Goal: Task Accomplishment & Management: Use online tool/utility

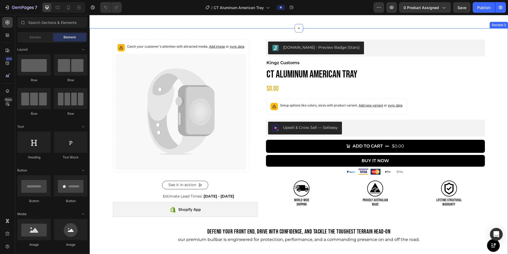
scroll to position [17, 0]
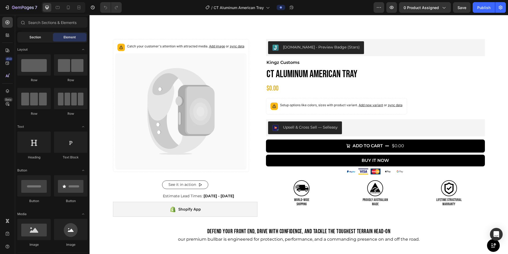
click at [34, 35] on span "Section" at bounding box center [35, 37] width 11 height 5
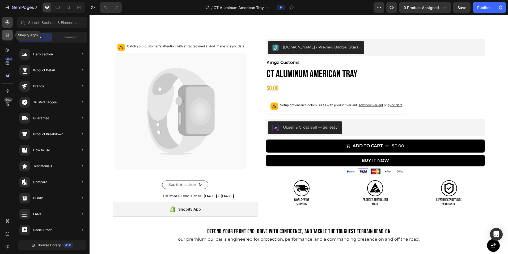
click at [11, 33] on div at bounding box center [7, 35] width 11 height 11
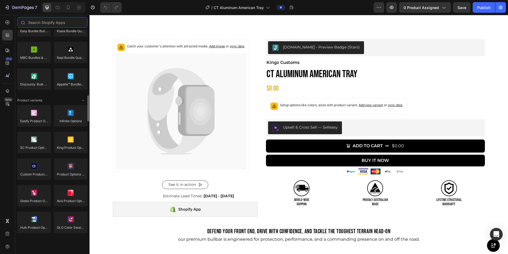
scroll to position [527, 0]
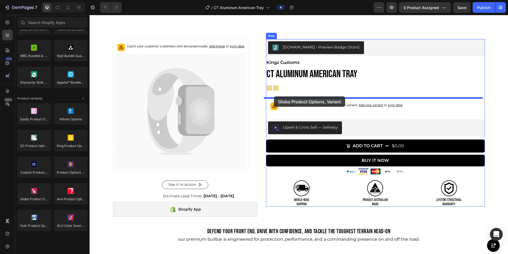
drag, startPoint x: 132, startPoint y: 201, endPoint x: 274, endPoint y: 96, distance: 176.6
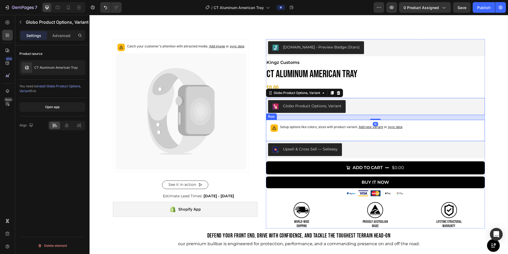
click at [322, 130] on div "Setup options like colors, sizes with product variant. Add new variant or sync …" at bounding box center [375, 130] width 219 height 21
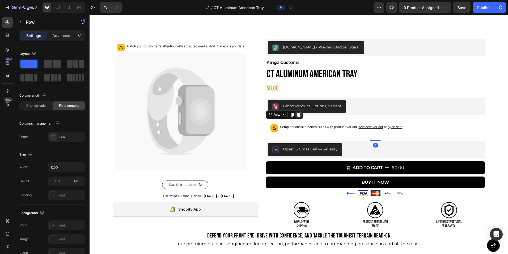
click at [299, 116] on icon at bounding box center [299, 114] width 4 height 4
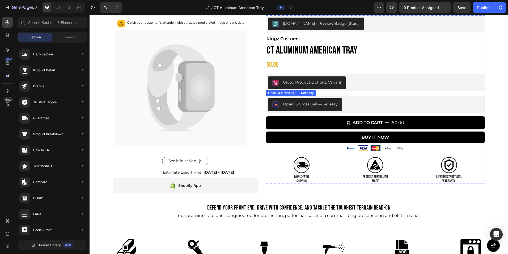
scroll to position [0, 0]
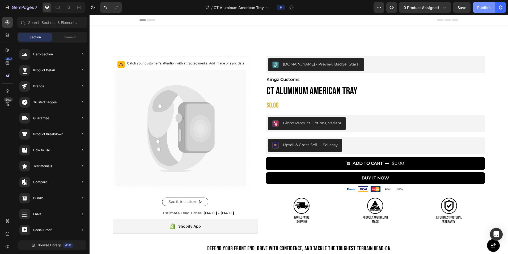
click at [322, 11] on button "Publish" at bounding box center [484, 7] width 22 height 11
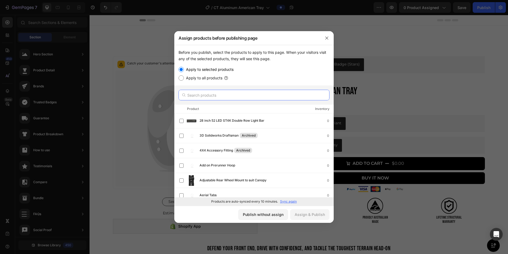
click at [224, 96] on input "text" at bounding box center [254, 95] width 151 height 11
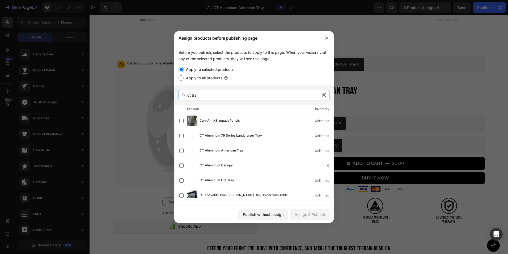
type input "ct tray"
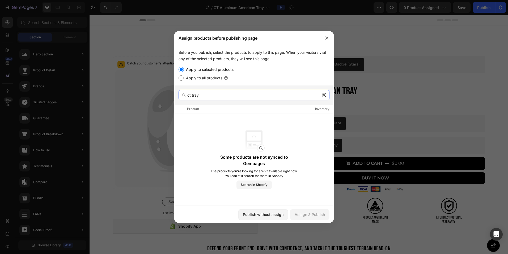
drag, startPoint x: 254, startPoint y: 93, endPoint x: 182, endPoint y: 97, distance: 72.8
click at [182, 98] on div "ct tray" at bounding box center [254, 95] width 151 height 11
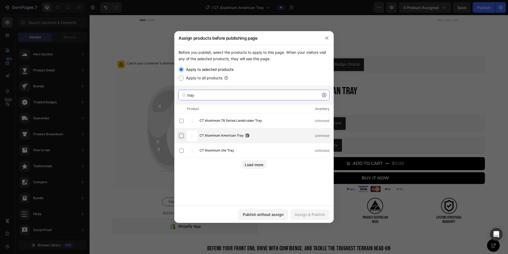
type input "tray"
click at [181, 134] on label at bounding box center [181, 135] width 4 height 4
click at [311, 215] on div "Assign & Publish" at bounding box center [310, 214] width 30 height 6
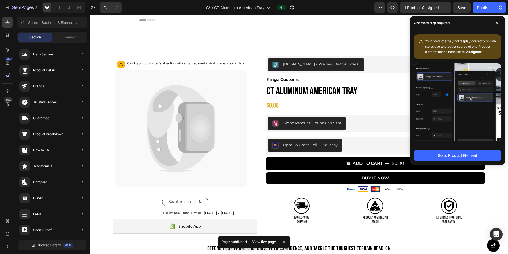
click at [270, 242] on div "View live page" at bounding box center [264, 241] width 30 height 7
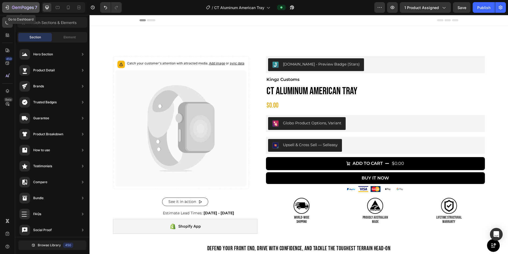
click at [7, 10] on div "7" at bounding box center [21, 7] width 33 height 6
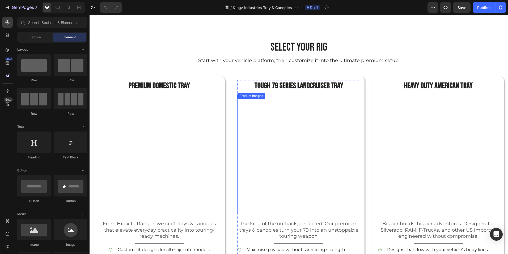
scroll to position [293, 0]
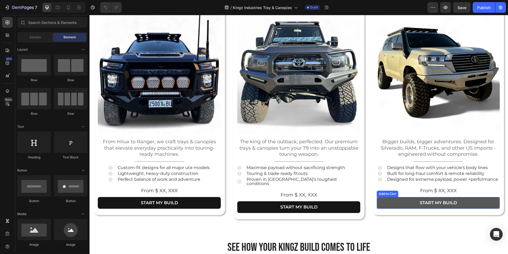
click at [413, 201] on button "START MY BUILD" at bounding box center [438, 203] width 123 height 12
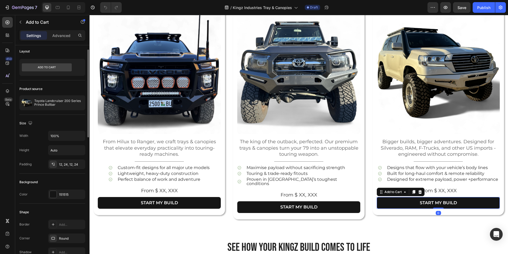
scroll to position [3, 0]
click at [73, 104] on div at bounding box center [77, 102] width 15 height 15
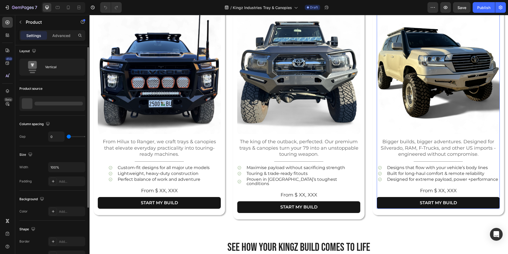
scroll to position [0, 0]
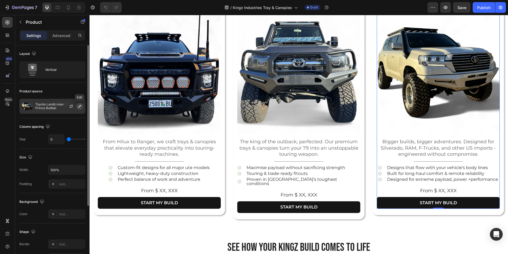
click at [78, 106] on icon "button" at bounding box center [80, 106] width 4 height 4
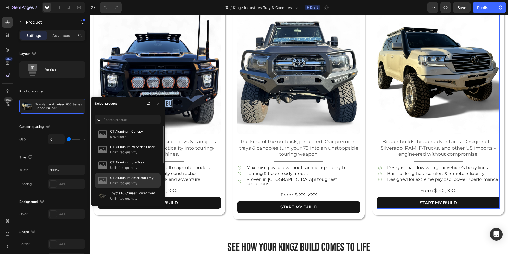
click at [127, 182] on p "Unlimited quantity" at bounding box center [134, 182] width 48 height 5
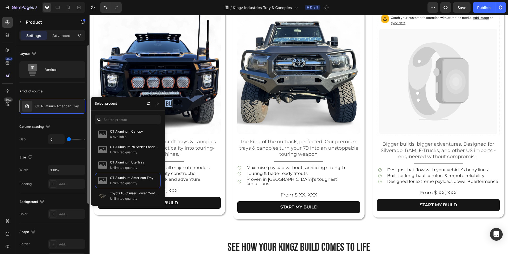
click at [57, 89] on div "Product source" at bounding box center [52, 91] width 66 height 9
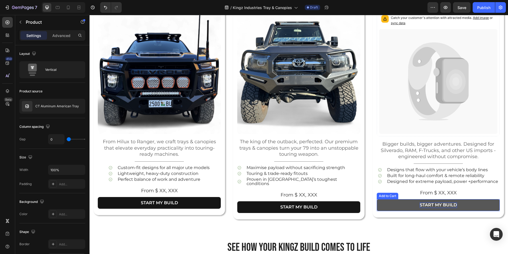
click at [425, 206] on div "START MY BUILD" at bounding box center [438, 205] width 37 height 6
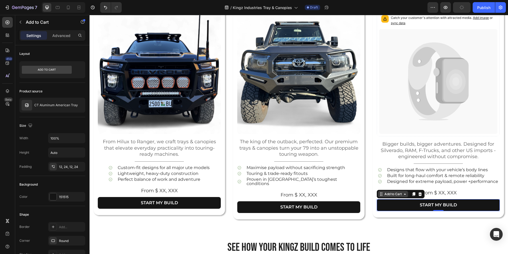
click at [403, 194] on icon at bounding box center [405, 194] width 4 height 4
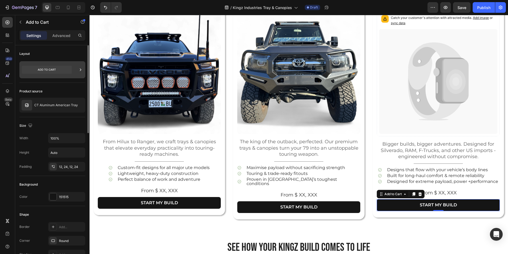
click at [64, 67] on icon at bounding box center [47, 70] width 50 height 8
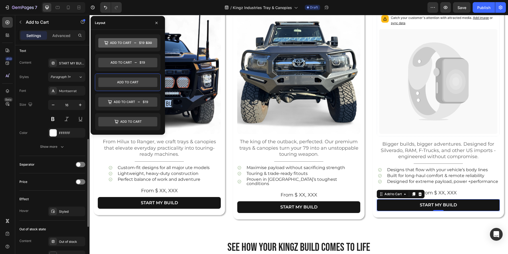
scroll to position [184, 0]
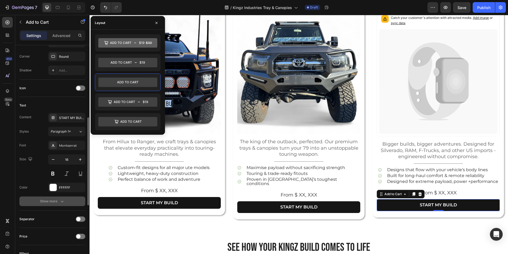
click at [57, 200] on div "Show more" at bounding box center [52, 200] width 25 height 5
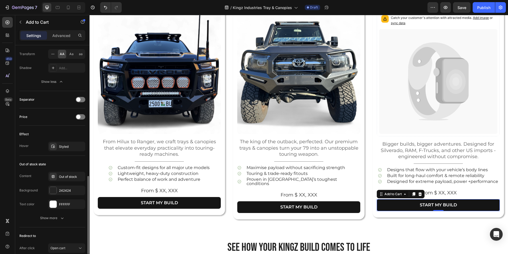
scroll to position [416, 0]
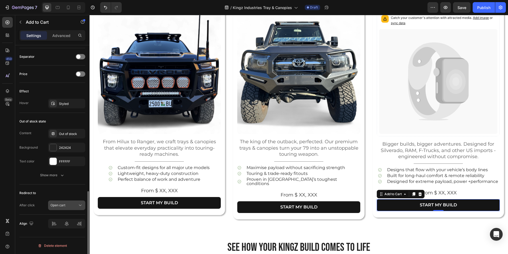
click at [76, 205] on div "Open cart" at bounding box center [64, 205] width 27 height 5
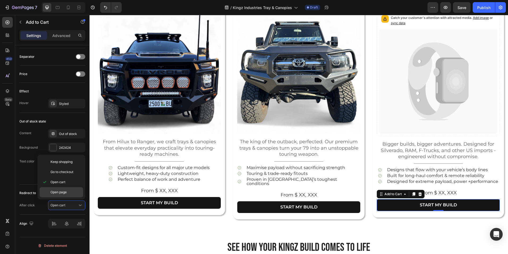
click at [66, 191] on span "Open page" at bounding box center [59, 192] width 16 height 5
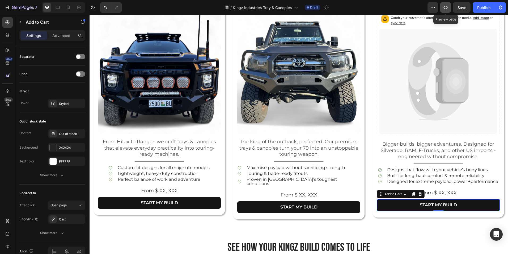
click at [445, 11] on button "button" at bounding box center [446, 7] width 11 height 11
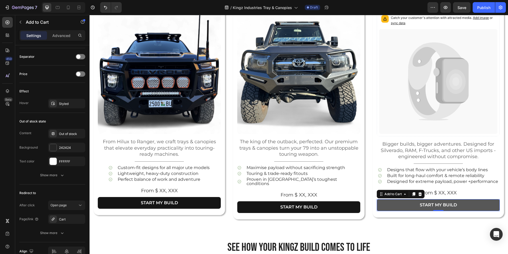
click at [402, 204] on button "START MY BUILD" at bounding box center [438, 205] width 123 height 12
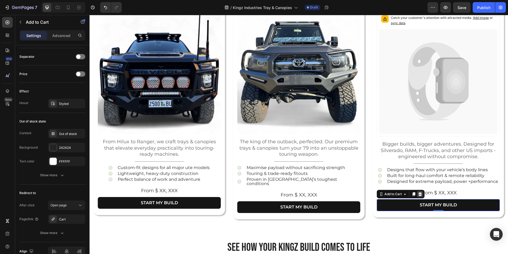
click at [419, 192] on icon at bounding box center [420, 194] width 3 height 4
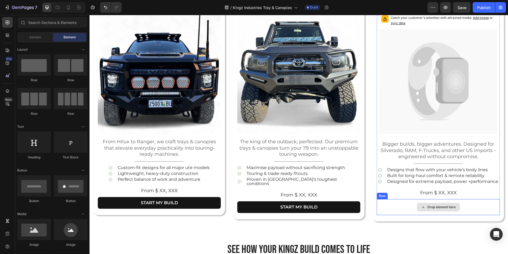
click at [392, 204] on div "Drop element here" at bounding box center [438, 207] width 123 height 16
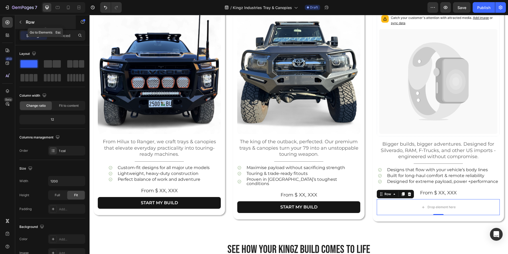
click at [19, 23] on icon "button" at bounding box center [20, 22] width 4 height 4
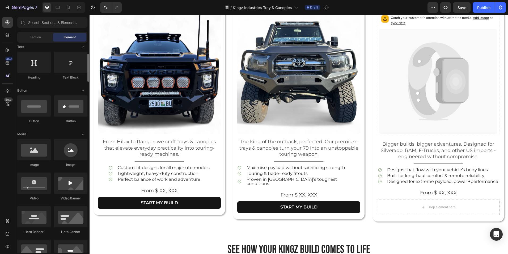
scroll to position [80, 0]
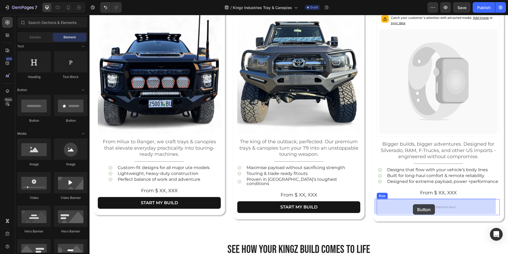
drag, startPoint x: 127, startPoint y: 126, endPoint x: 413, endPoint y: 204, distance: 296.9
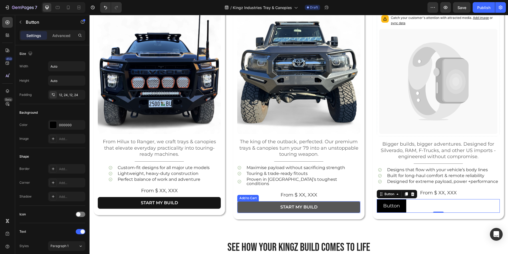
click at [332, 201] on button "START MY BUILD" at bounding box center [298, 207] width 123 height 12
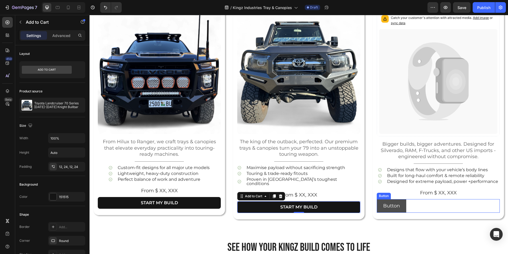
click at [400, 205] on button "Button" at bounding box center [392, 206] width 30 height 14
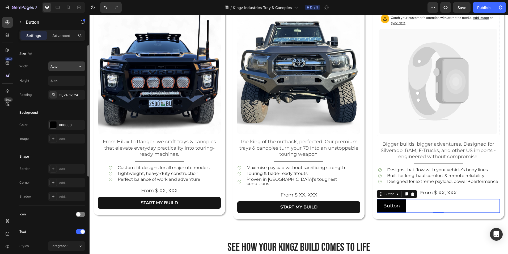
click at [60, 67] on input "Auto" at bounding box center [66, 66] width 37 height 10
click at [79, 65] on icon "button" at bounding box center [80, 66] width 5 height 5
click at [61, 86] on div "Full 100%" at bounding box center [61, 90] width 44 height 10
type input "100%"
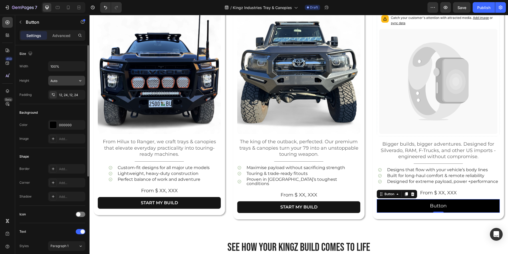
click at [64, 82] on input "Auto" at bounding box center [66, 81] width 37 height 10
click at [78, 81] on icon "button" at bounding box center [80, 80] width 5 height 5
click at [63, 96] on span "Fit content" at bounding box center [58, 94] width 16 height 5
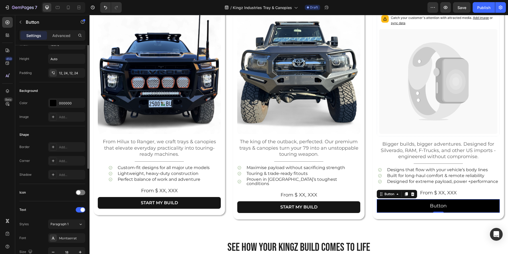
scroll to position [22, 0]
click at [62, 101] on div "000000" at bounding box center [66, 102] width 15 height 5
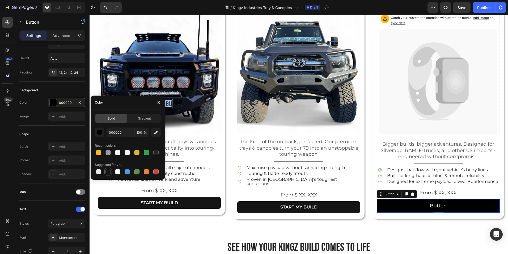
click at [107, 171] on div at bounding box center [108, 171] width 5 height 5
type input "151515"
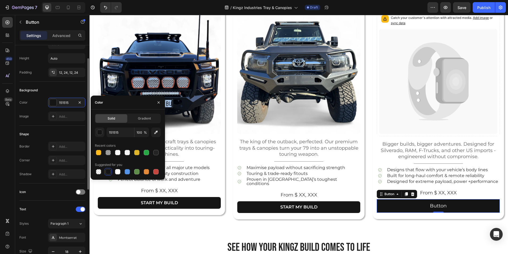
click at [44, 126] on div "Shape Border Add... Corner Add... Shadow Add..." at bounding box center [52, 155] width 66 height 58
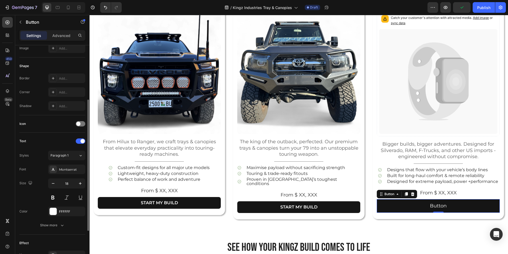
scroll to position [94, 0]
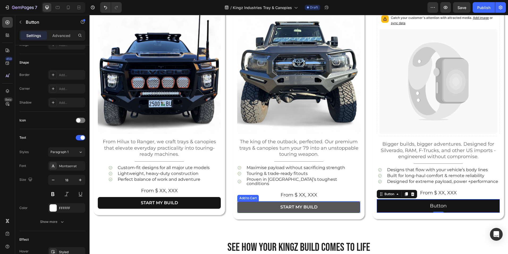
click at [265, 201] on button "START MY BUILD" at bounding box center [298, 207] width 123 height 12
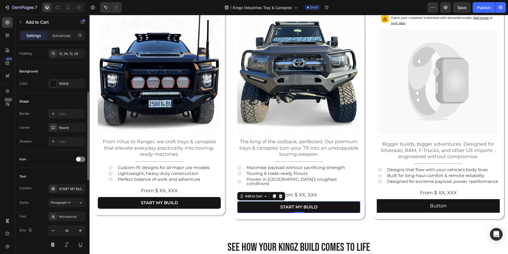
scroll to position [115, 0]
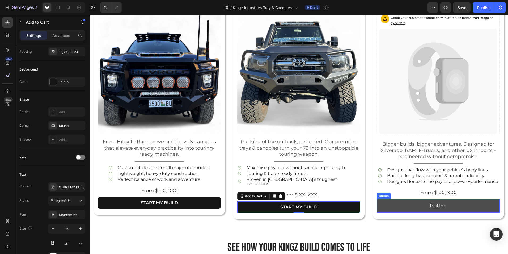
click at [387, 204] on button "Button" at bounding box center [438, 206] width 123 height 14
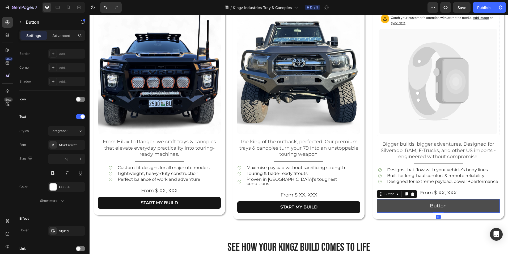
scroll to position [0, 0]
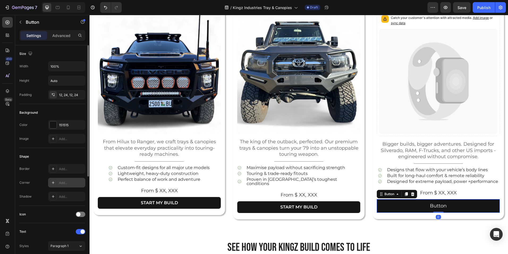
click at [55, 182] on div at bounding box center [52, 182] width 7 height 7
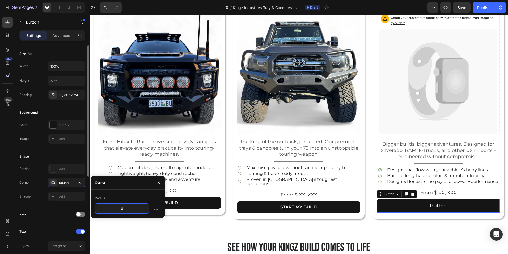
click at [38, 173] on div "Border Add..." at bounding box center [52, 169] width 66 height 10
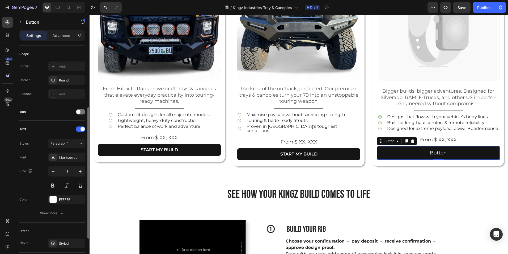
scroll to position [112, 0]
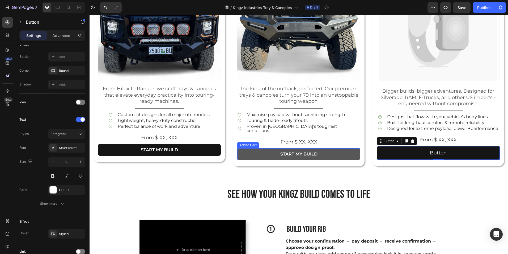
click at [266, 150] on button "START MY BUILD" at bounding box center [298, 154] width 123 height 12
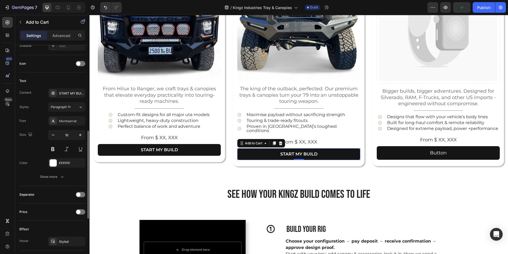
scroll to position [211, 0]
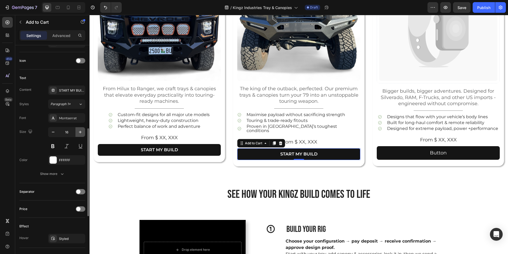
click at [78, 132] on icon "button" at bounding box center [80, 131] width 5 height 5
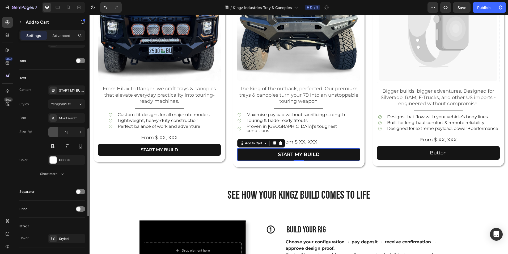
click at [56, 131] on button "button" at bounding box center [53, 132] width 10 height 10
type input "16"
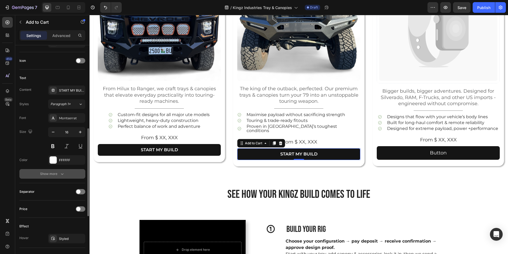
click at [61, 176] on icon "button" at bounding box center [62, 173] width 5 height 5
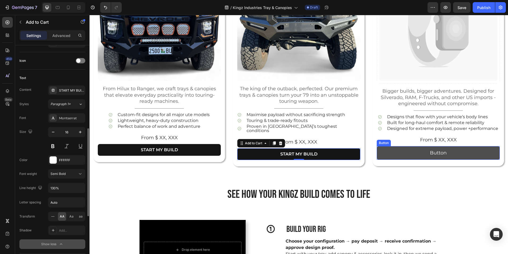
click at [397, 154] on button "Button" at bounding box center [438, 153] width 123 height 14
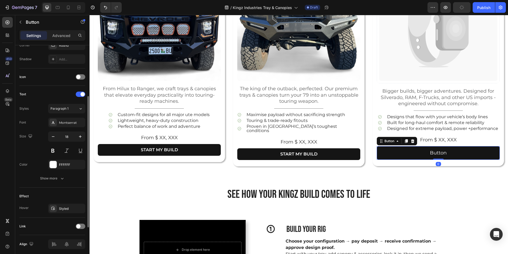
scroll to position [140, 0]
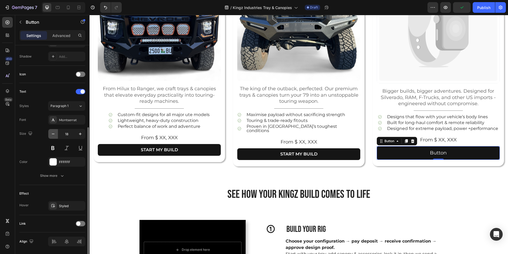
click at [51, 135] on icon "button" at bounding box center [53, 133] width 5 height 5
type input "16"
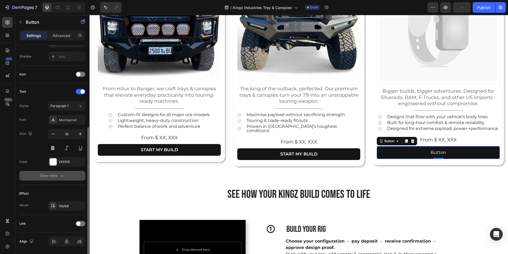
click at [57, 174] on div "Show more" at bounding box center [52, 175] width 25 height 5
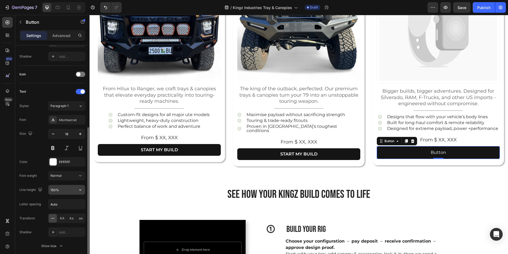
click at [79, 187] on button "button" at bounding box center [81, 190] width 10 height 10
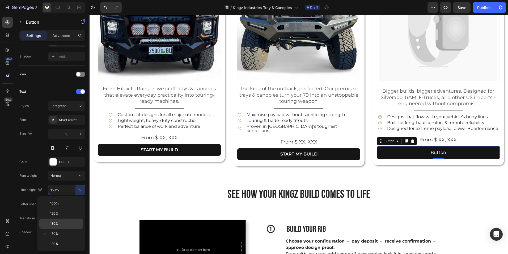
click at [57, 222] on span "130%" at bounding box center [54, 223] width 9 height 5
type input "130%"
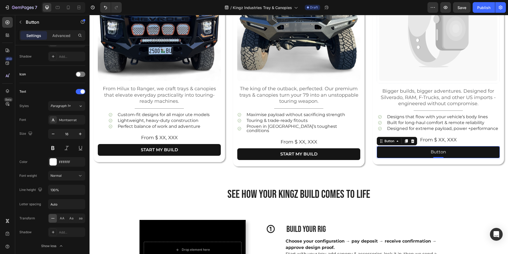
click at [57, 222] on div "AA Aa aa" at bounding box center [66, 218] width 37 height 10
drag, startPoint x: 57, startPoint y: 222, endPoint x: 81, endPoint y: 175, distance: 52.4
click at [81, 175] on icon at bounding box center [80, 175] width 5 height 5
click at [58, 199] on span "Semi Bold" at bounding box center [58, 197] width 15 height 5
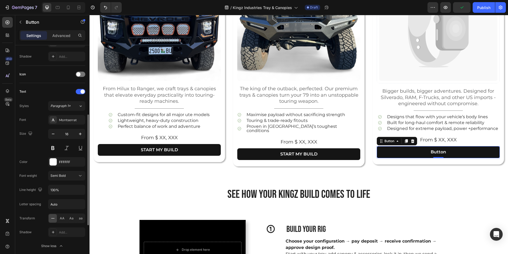
click at [49, 88] on div "Text" at bounding box center [52, 91] width 66 height 9
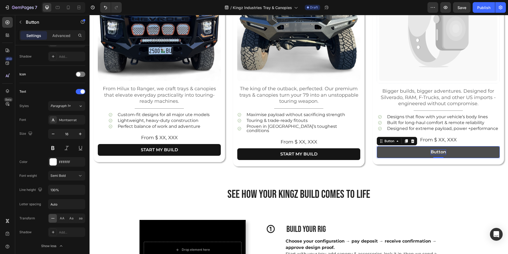
click at [442, 151] on p "Button" at bounding box center [438, 152] width 15 height 6
click at [377, 146] on button "START" at bounding box center [438, 152] width 123 height 12
click at [377, 146] on button "START M" at bounding box center [438, 152] width 123 height 12
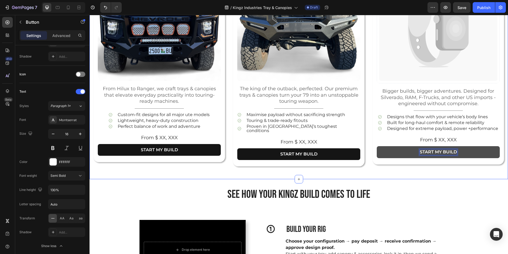
click at [365, 169] on div "SELECT YOUR rig Heading Start with your vehicle platform, then customize it int…" at bounding box center [299, 37] width 419 height 283
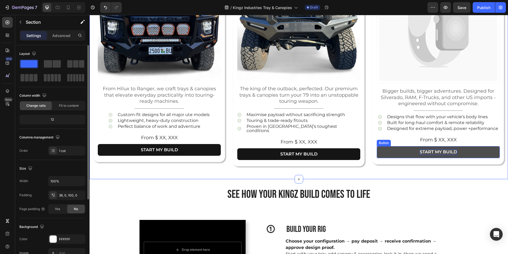
click at [413, 151] on button "START MY BUILD" at bounding box center [438, 152] width 123 height 12
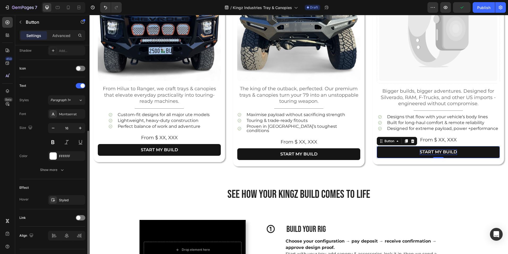
scroll to position [158, 0]
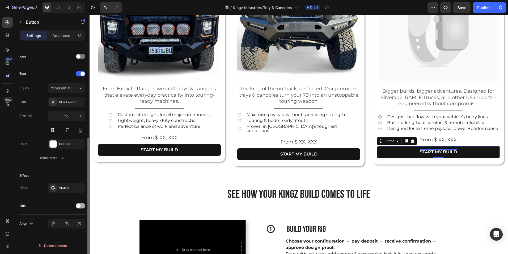
click at [81, 206] on div at bounding box center [81, 205] width 10 height 5
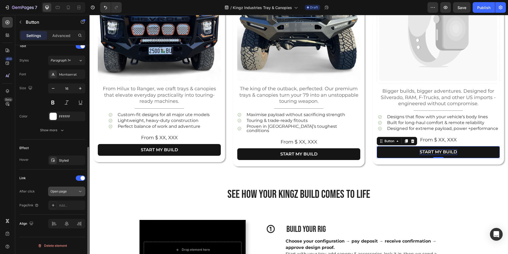
click at [82, 189] on icon at bounding box center [80, 191] width 5 height 5
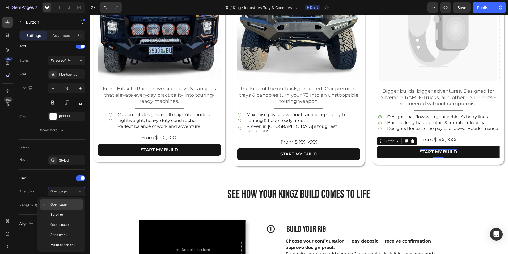
click at [59, 206] on span "Open page" at bounding box center [59, 204] width 16 height 5
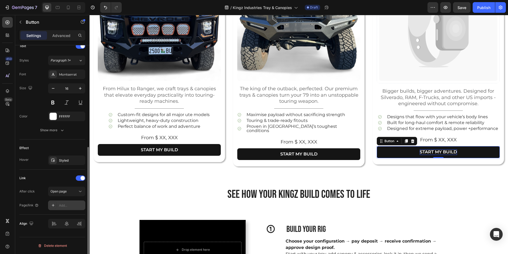
click at [53, 206] on icon at bounding box center [53, 205] width 4 height 4
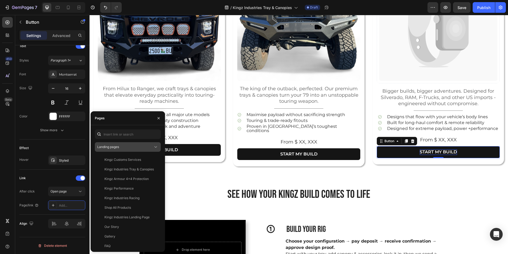
click at [153, 147] on div "Landing pages" at bounding box center [125, 146] width 56 height 5
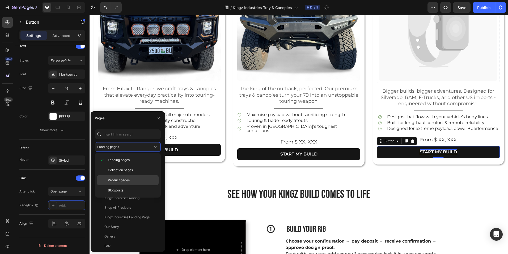
click at [121, 178] on span "Product pages" at bounding box center [119, 180] width 22 height 5
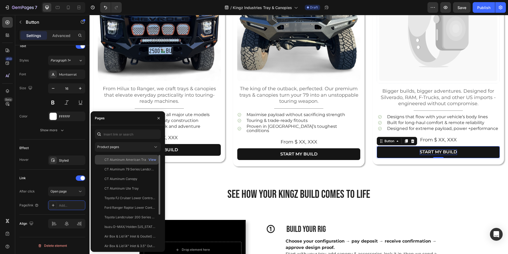
click at [128, 160] on div "CT Aluminum American Tray" at bounding box center [127, 159] width 44 height 5
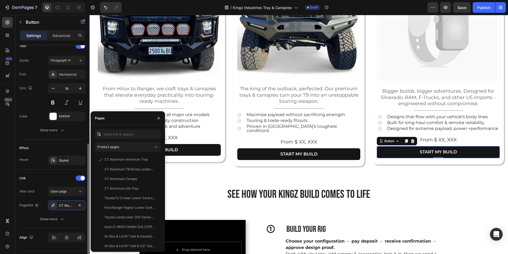
click at [45, 171] on div "Link After click Open page Page/link CT Aluminum American Tray Show more" at bounding box center [52, 198] width 66 height 59
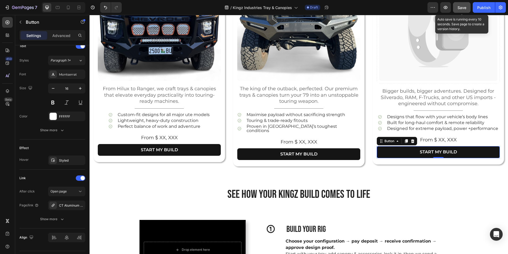
click at [462, 6] on span "Save" at bounding box center [462, 7] width 9 height 5
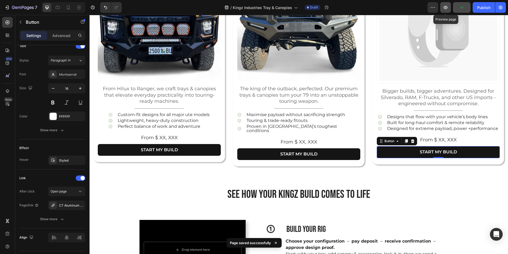
click at [448, 7] on icon "button" at bounding box center [445, 7] width 5 height 5
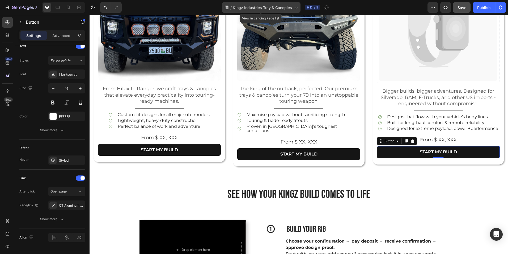
click at [294, 5] on icon at bounding box center [295, 7] width 5 height 5
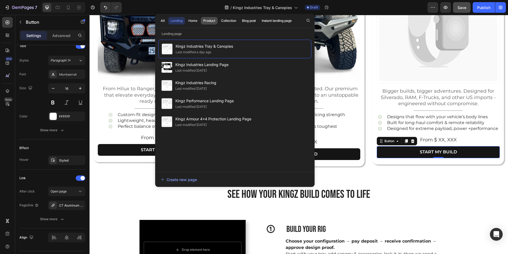
click at [213, 19] on div "Product" at bounding box center [209, 20] width 12 height 5
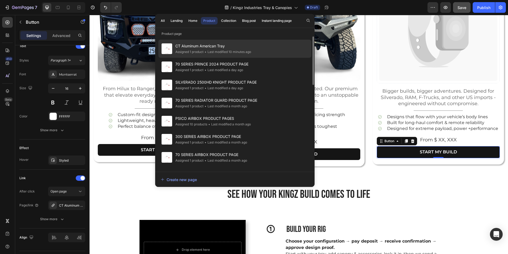
click at [212, 48] on span "CT Aluminum American Tray" at bounding box center [214, 46] width 76 height 6
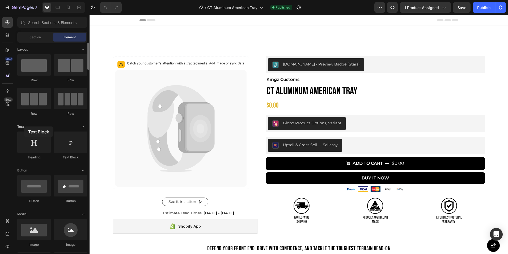
drag, startPoint x: 66, startPoint y: 149, endPoint x: 24, endPoint y: 126, distance: 47.8
click at [279, 106] on div "$0.00 Product Price Product Price Row" at bounding box center [375, 105] width 219 height 9
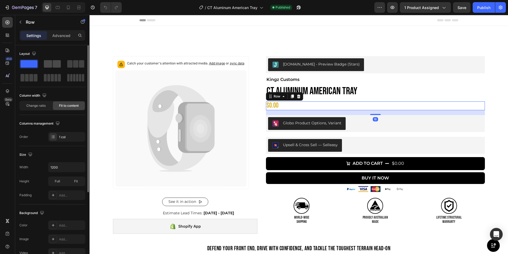
click at [53, 61] on span at bounding box center [57, 63] width 8 height 7
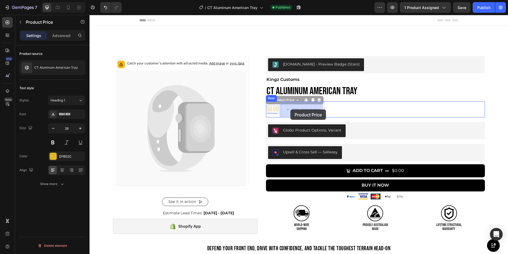
drag, startPoint x: 271, startPoint y: 111, endPoint x: 291, endPoint y: 109, distance: 19.5
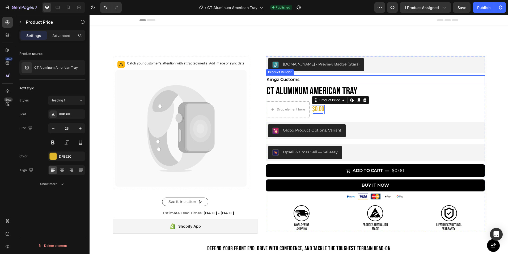
click at [281, 79] on h2 "Kingz Customs" at bounding box center [375, 79] width 219 height 9
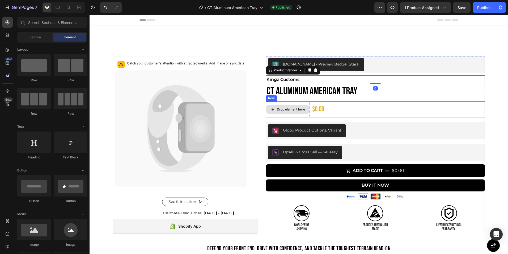
click at [275, 107] on div "Drop element here" at bounding box center [287, 109] width 43 height 9
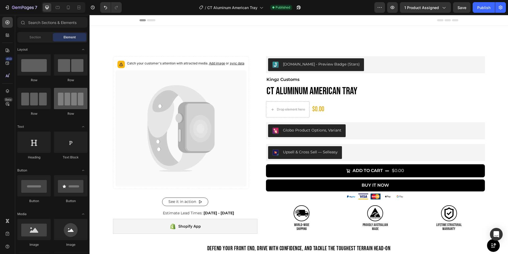
scroll to position [18, 0]
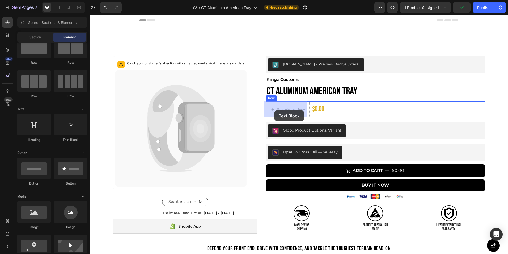
drag, startPoint x: 152, startPoint y: 147, endPoint x: 291, endPoint y: 116, distance: 143.0
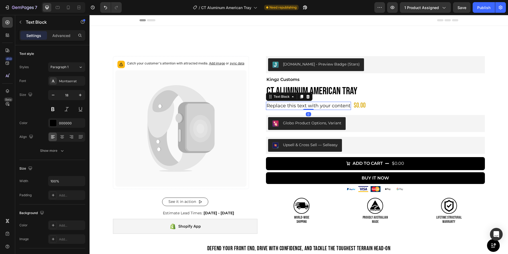
click at [347, 106] on div "Replace this text with your content" at bounding box center [308, 106] width 85 height 8
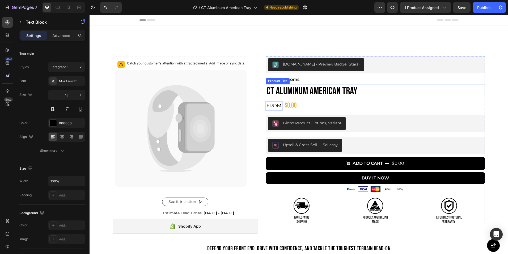
click at [302, 91] on h1 "CT Aluminum American Tray" at bounding box center [375, 91] width 219 height 14
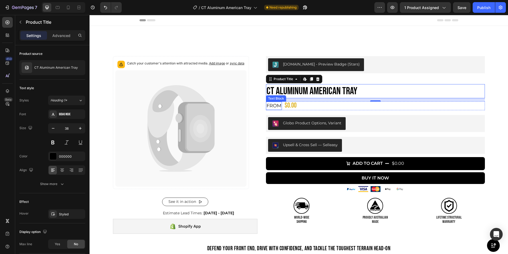
click at [273, 105] on p "FROM" at bounding box center [274, 105] width 15 height 7
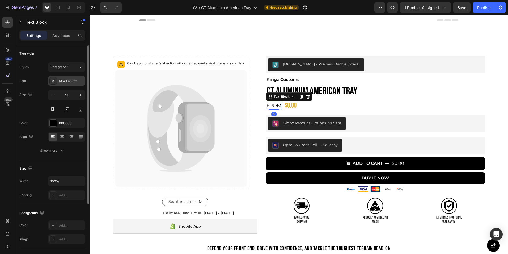
click at [69, 81] on div "Montserrat" at bounding box center [71, 81] width 25 height 5
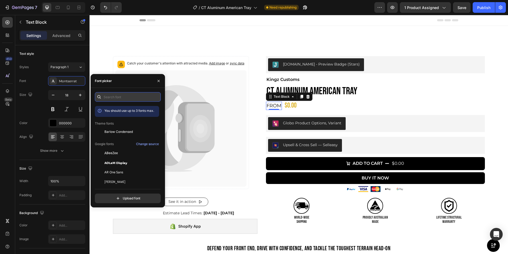
click at [116, 97] on input "text" at bounding box center [128, 97] width 66 height 10
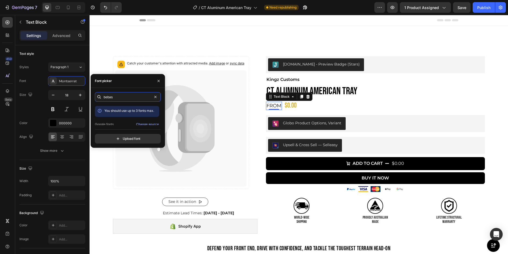
scroll to position [13, 0]
type input "bebas"
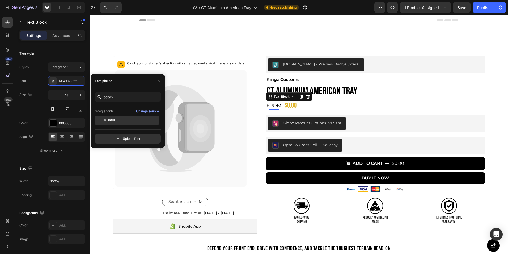
click at [116, 118] on div "Bebas Neue" at bounding box center [132, 120] width 54 height 5
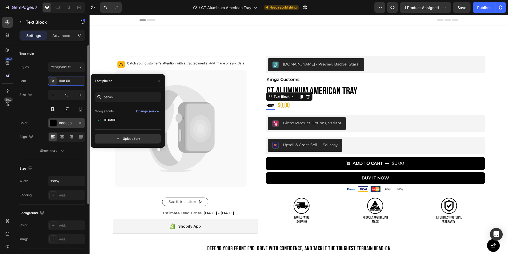
click at [55, 124] on div at bounding box center [53, 122] width 7 height 7
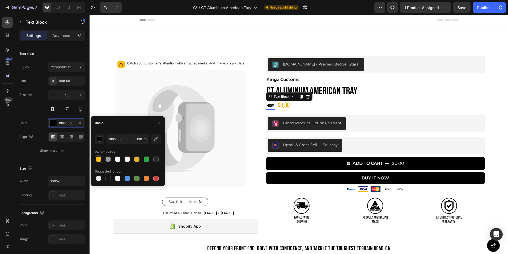
click at [97, 158] on div at bounding box center [98, 158] width 5 height 5
type input "FFBB1C"
click at [283, 103] on div "$0.00" at bounding box center [283, 105] width 13 height 9
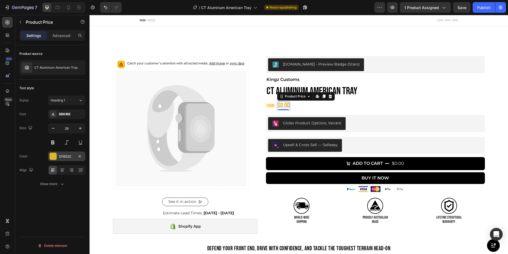
click at [65, 158] on div "DFB52C" at bounding box center [66, 156] width 15 height 5
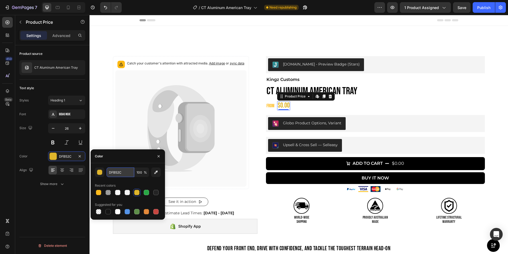
click at [122, 173] on input "DFB52C" at bounding box center [121, 172] width 28 height 10
click at [269, 103] on p "FROM" at bounding box center [271, 105] width 8 height 7
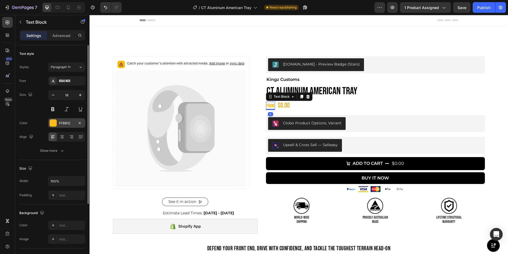
click at [69, 123] on div "FFBB1C" at bounding box center [66, 123] width 15 height 5
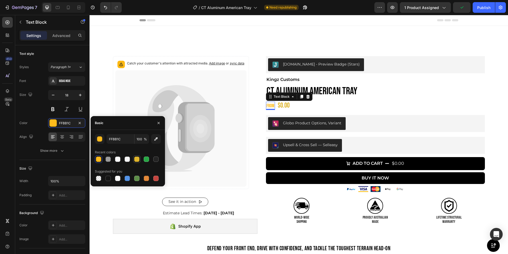
click at [139, 159] on div at bounding box center [136, 158] width 5 height 5
type input "DFB52C"
click at [128, 138] on input "DFB52C" at bounding box center [121, 139] width 28 height 10
paste input "DFB52C"
type input "DFB52C"
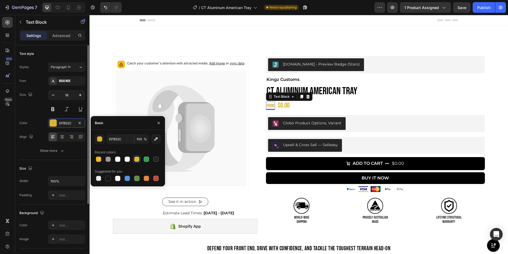
click at [37, 111] on div "Size 18" at bounding box center [52, 102] width 66 height 24
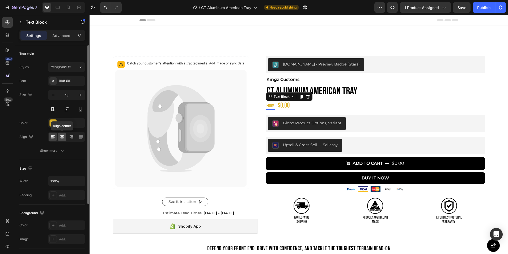
click at [63, 135] on icon at bounding box center [62, 135] width 4 height 1
click at [55, 136] on icon at bounding box center [52, 136] width 5 height 5
click at [78, 95] on icon "button" at bounding box center [80, 94] width 5 height 5
click at [80, 94] on icon "button" at bounding box center [80, 94] width 5 height 5
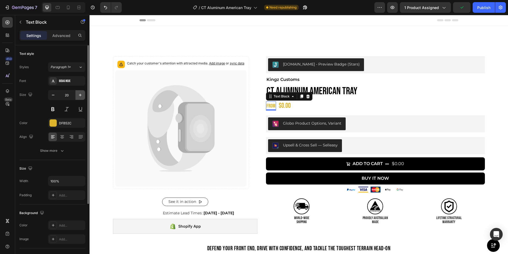
click at [80, 94] on icon "button" at bounding box center [80, 94] width 5 height 5
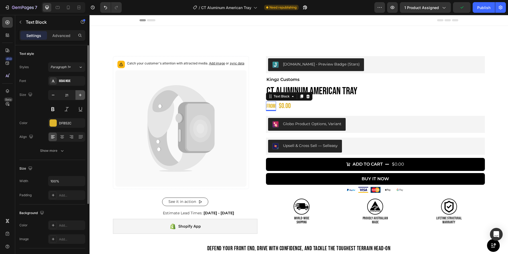
click at [80, 94] on icon "button" at bounding box center [80, 94] width 5 height 5
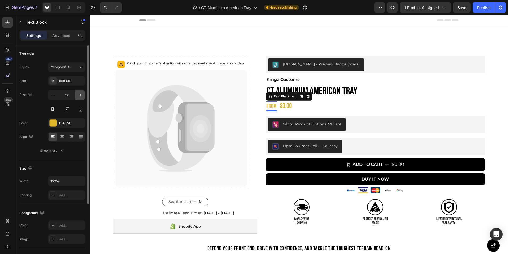
click at [80, 94] on icon "button" at bounding box center [80, 94] width 5 height 5
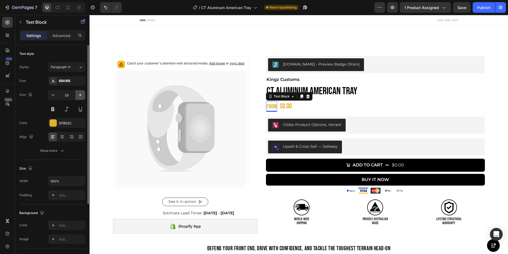
click at [80, 94] on icon "button" at bounding box center [80, 94] width 5 height 5
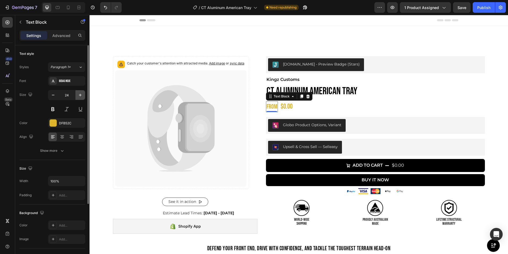
click at [80, 94] on icon "button" at bounding box center [80, 94] width 5 height 5
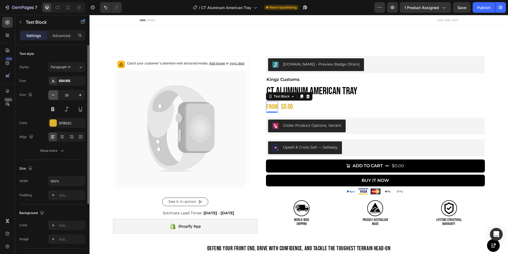
click at [52, 95] on icon "button" at bounding box center [53, 94] width 5 height 5
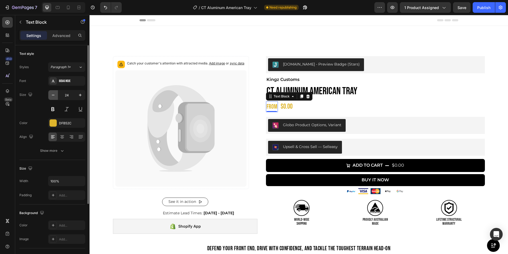
click at [52, 95] on icon "button" at bounding box center [53, 94] width 5 height 5
type input "23"
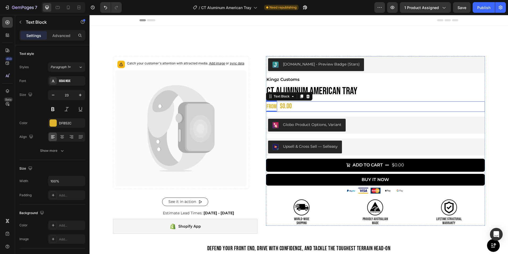
click at [303, 106] on div "FROM Text Block 0 $0.00 Product Price Product Price Row" at bounding box center [375, 106] width 219 height 10
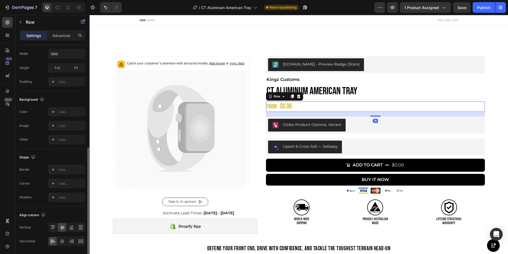
scroll to position [161, 0]
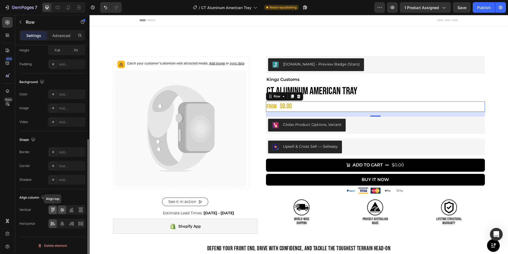
click at [54, 209] on icon at bounding box center [52, 209] width 5 height 5
click at [63, 210] on icon at bounding box center [62, 209] width 5 height 5
click at [63, 222] on icon at bounding box center [62, 223] width 5 height 5
click at [52, 222] on icon at bounding box center [52, 222] width 3 height 1
click at [71, 211] on icon at bounding box center [71, 209] width 5 height 5
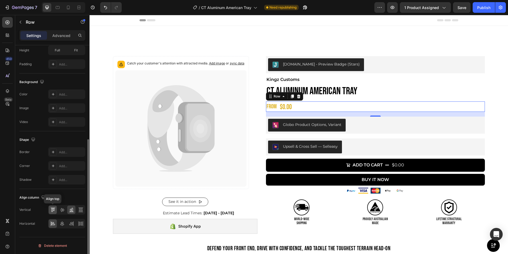
click at [52, 209] on icon at bounding box center [51, 210] width 1 height 4
click at [61, 210] on icon at bounding box center [62, 210] width 4 height 4
click at [44, 144] on div "Shape Border Add... Corner Add... Shadow Add..." at bounding box center [52, 160] width 66 height 58
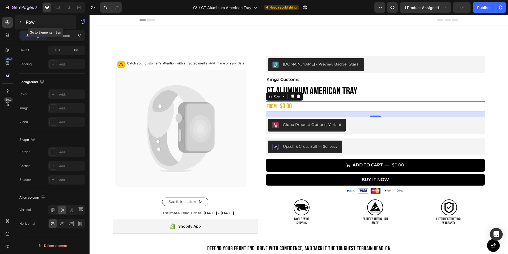
click at [20, 22] on icon "button" at bounding box center [21, 22] width 2 height 3
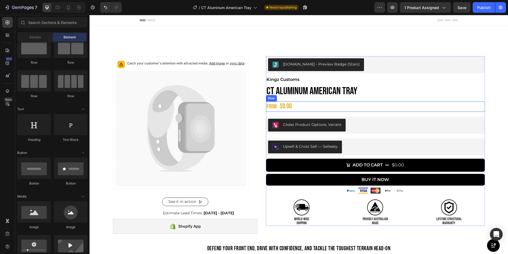
scroll to position [24, 0]
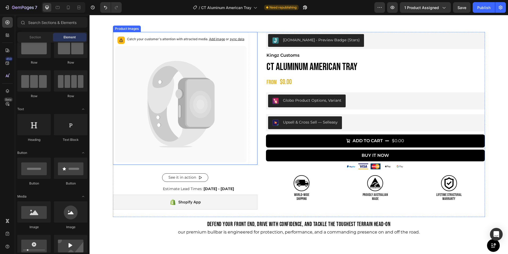
click at [180, 72] on icon at bounding box center [178, 87] width 60 height 52
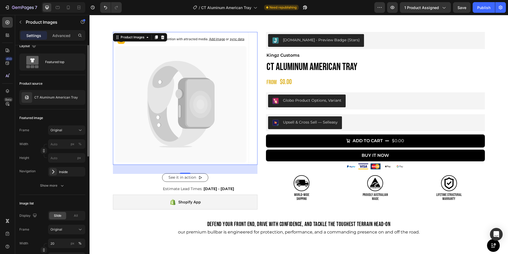
scroll to position [0, 0]
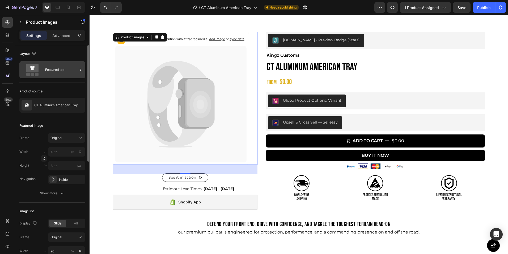
click at [64, 69] on div "Featured top" at bounding box center [61, 70] width 32 height 12
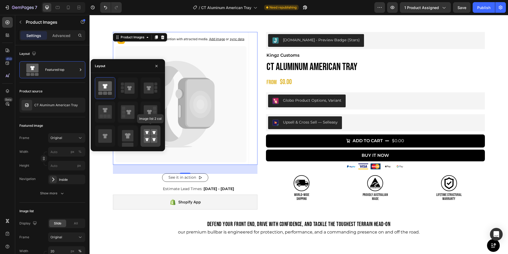
scroll to position [76, 0]
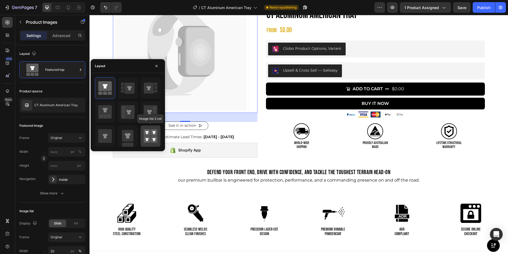
drag, startPoint x: 147, startPoint y: 135, endPoint x: 95, endPoint y: 107, distance: 59.2
click at [147, 135] on rect at bounding box center [147, 132] width 7 height 7
type input "50"
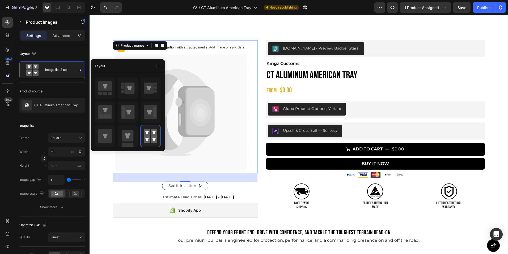
scroll to position [8, 0]
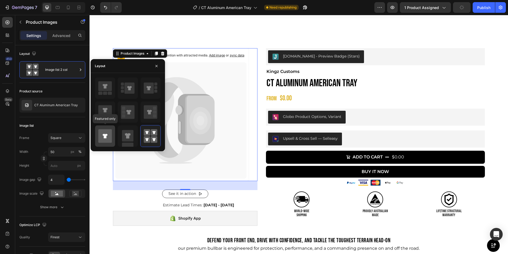
click at [105, 131] on icon at bounding box center [105, 136] width 14 height 14
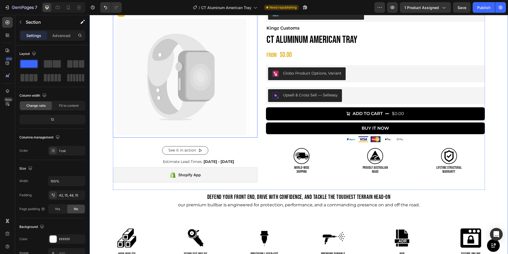
scroll to position [52, 0]
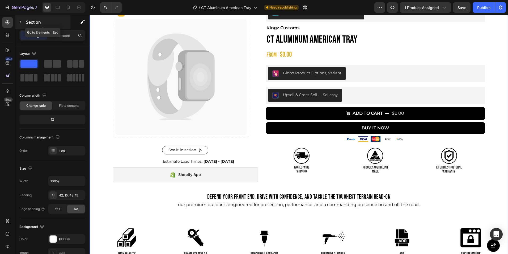
click at [21, 23] on icon "button" at bounding box center [20, 22] width 4 height 4
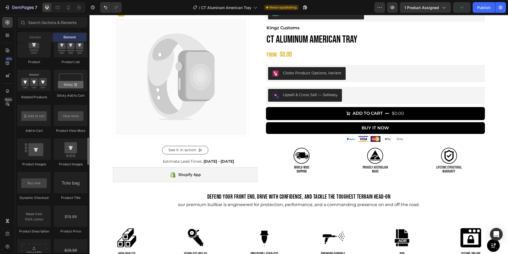
scroll to position [729, 0]
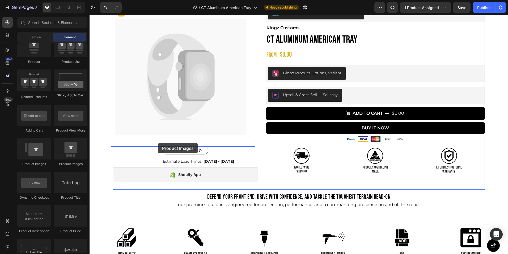
drag, startPoint x: 132, startPoint y: 166, endPoint x: 158, endPoint y: 142, distance: 34.6
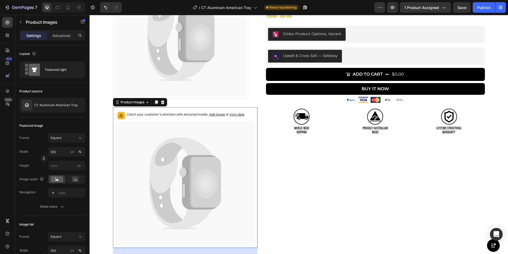
scroll to position [144, 0]
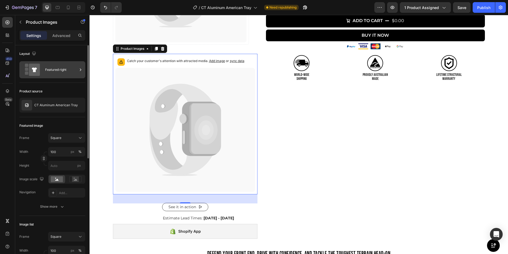
click at [57, 75] on div "Featured right" at bounding box center [61, 70] width 32 height 12
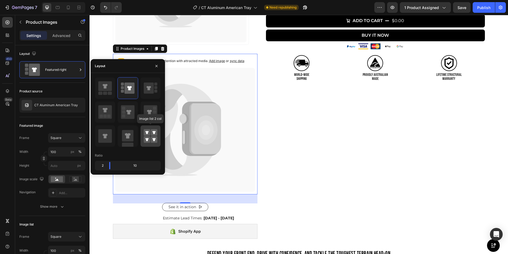
scroll to position [180, 0]
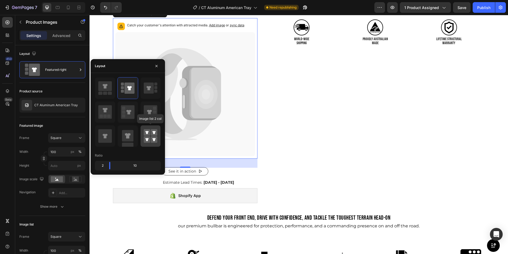
click at [148, 135] on rect at bounding box center [147, 132] width 7 height 7
type input "50"
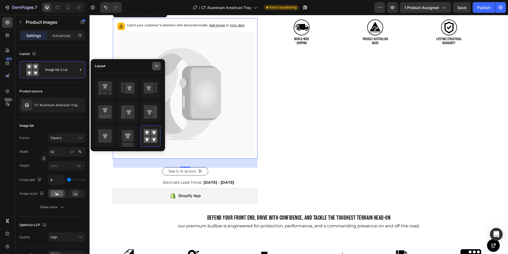
click at [156, 66] on icon "button" at bounding box center [157, 66] width 2 height 2
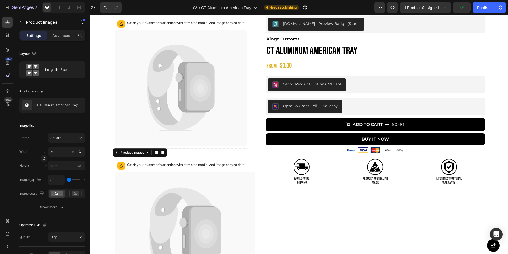
scroll to position [40, 0]
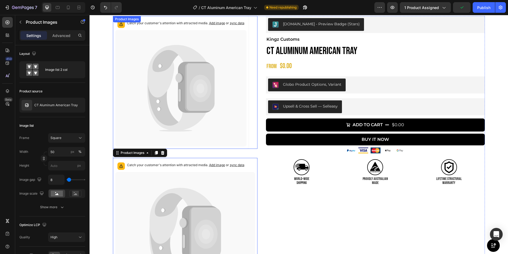
click at [176, 76] on icon at bounding box center [180, 78] width 8 height 10
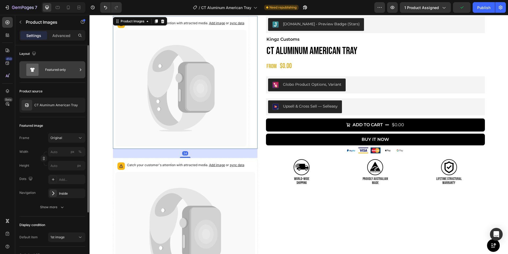
click at [65, 68] on div "Featured only" at bounding box center [61, 70] width 32 height 12
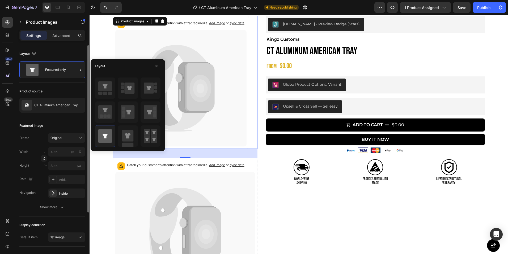
click at [61, 117] on div "Layout Featured only" at bounding box center [52, 166] width 66 height 99
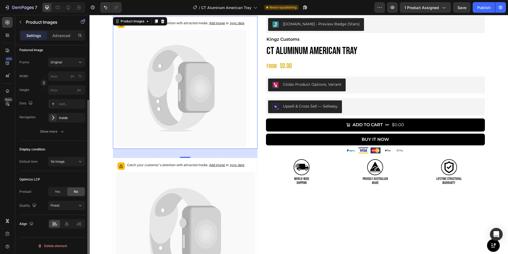
scroll to position [76, 0]
click at [78, 159] on icon at bounding box center [80, 160] width 5 height 5
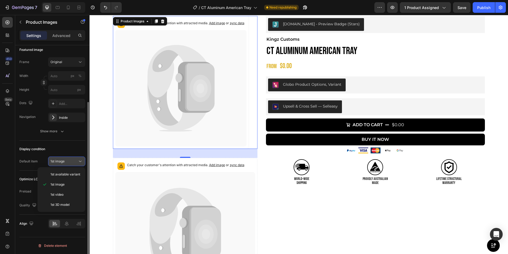
click at [78, 159] on icon at bounding box center [80, 160] width 5 height 5
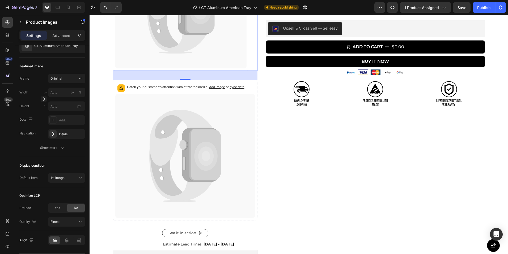
scroll to position [159, 0]
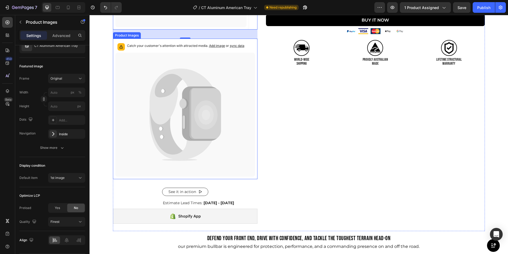
click at [174, 82] on icon at bounding box center [167, 115] width 35 height 83
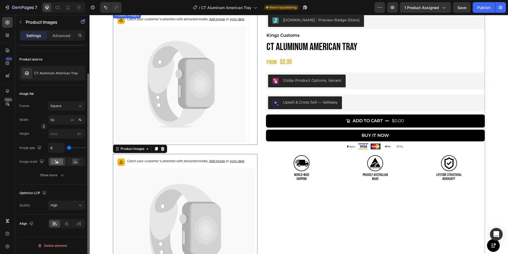
scroll to position [44, 0]
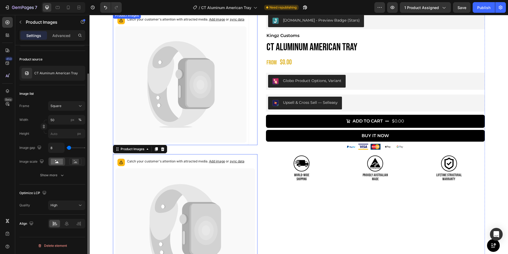
click at [161, 39] on icon at bounding box center [180, 84] width 131 height 116
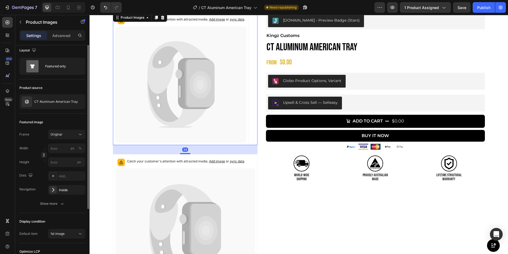
scroll to position [0, 0]
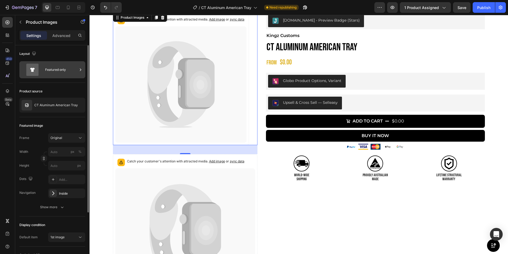
click at [60, 66] on div "Featured only" at bounding box center [61, 70] width 32 height 12
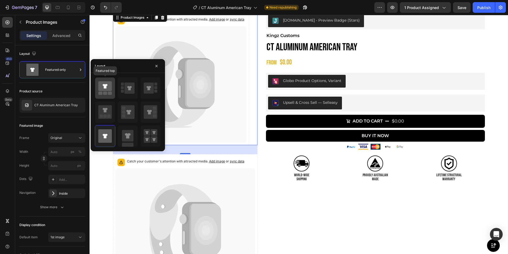
click at [109, 89] on icon at bounding box center [105, 86] width 14 height 10
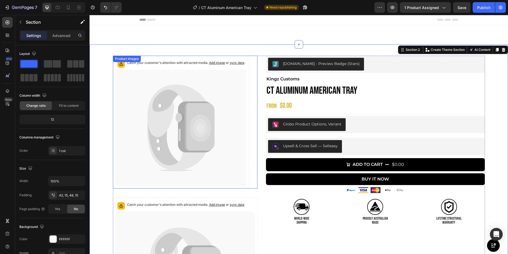
scroll to position [0, 0]
click at [174, 124] on icon at bounding box center [180, 128] width 131 height 116
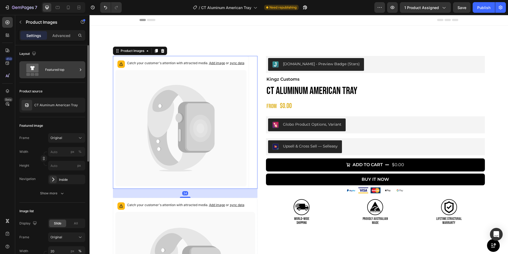
click at [57, 70] on div "Featured top" at bounding box center [61, 70] width 32 height 12
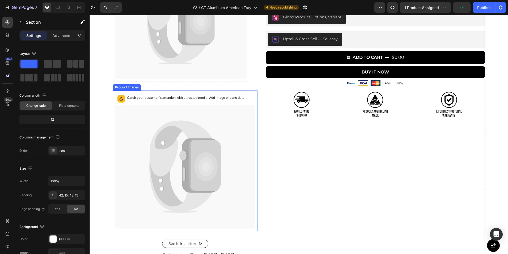
scroll to position [108, 0]
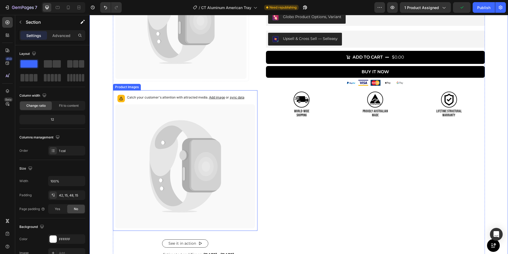
click at [180, 153] on icon at bounding box center [183, 155] width 8 height 10
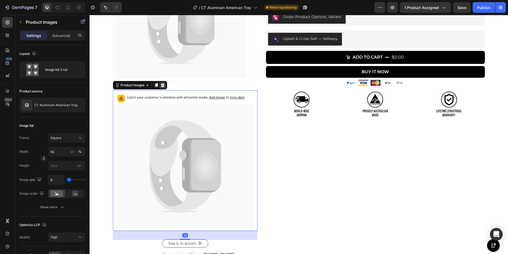
click at [161, 83] on div at bounding box center [163, 85] width 6 height 6
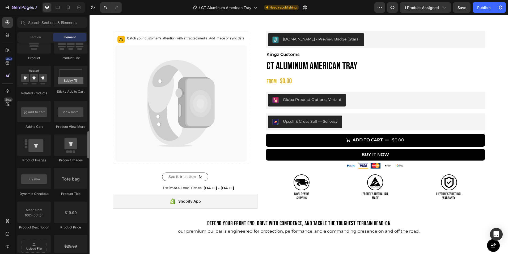
scroll to position [726, 0]
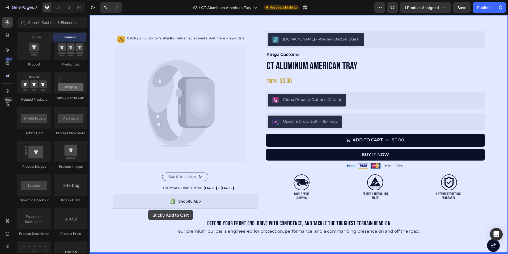
drag, startPoint x: 162, startPoint y: 103, endPoint x: 149, endPoint y: 210, distance: 107.7
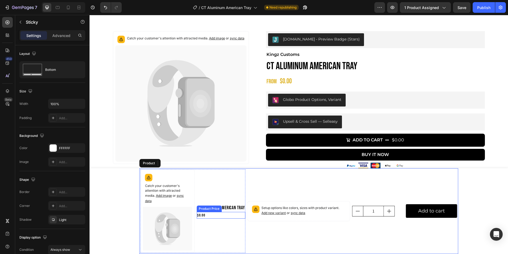
click at [204, 215] on div "$0.00" at bounding box center [221, 215] width 49 height 7
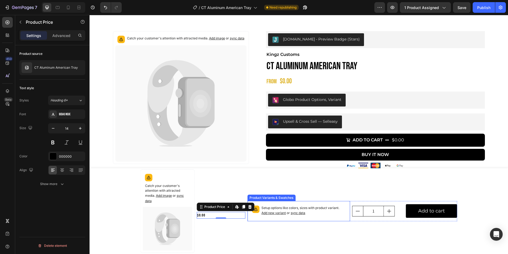
click at [307, 214] on p "Setup options like colors, sizes with product variant. Add new variant or sync …" at bounding box center [304, 210] width 84 height 10
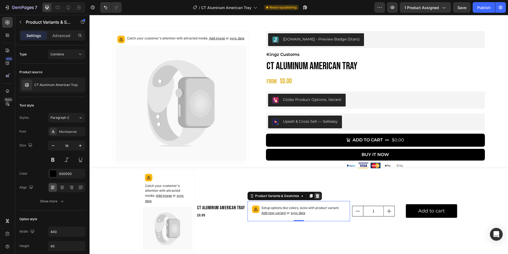
click at [316, 195] on icon at bounding box center [317, 196] width 3 height 4
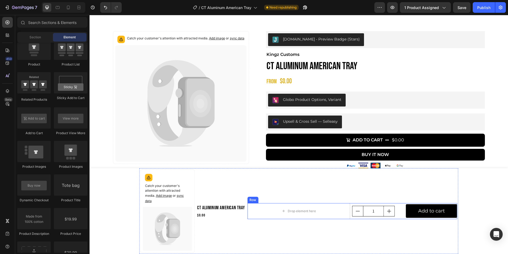
click at [364, 217] on div "1 Product Quantity" at bounding box center [378, 211] width 51 height 16
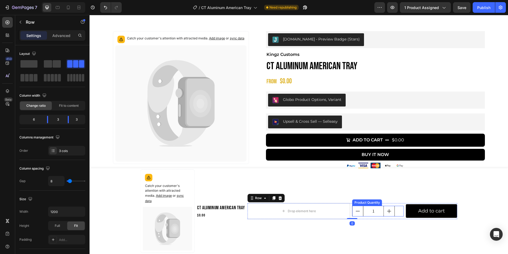
click at [364, 208] on input "1" at bounding box center [374, 211] width 21 height 10
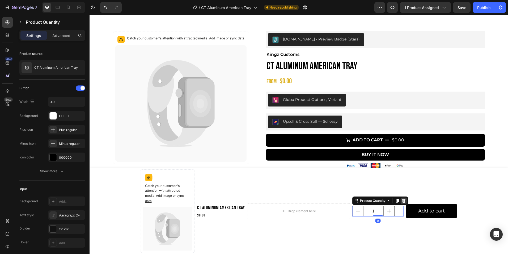
click at [403, 201] on icon at bounding box center [403, 201] width 3 height 4
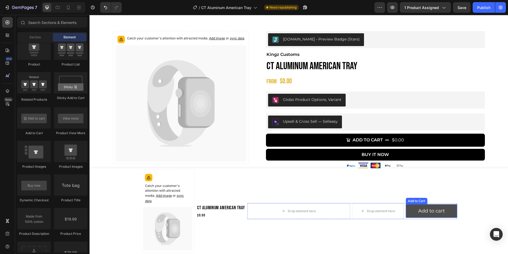
click at [407, 214] on button "Add to cart" at bounding box center [431, 211] width 51 height 14
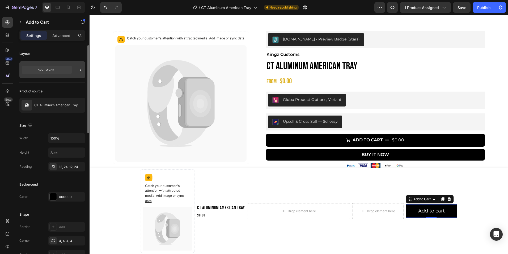
click at [56, 73] on icon at bounding box center [47, 70] width 50 height 8
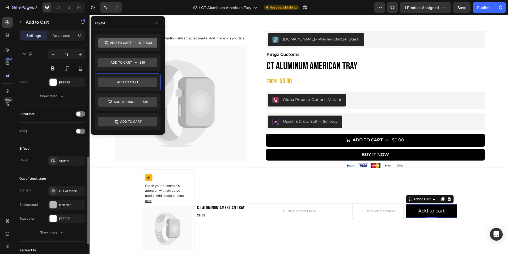
scroll to position [289, 0]
click at [78, 131] on span at bounding box center [78, 131] width 4 height 4
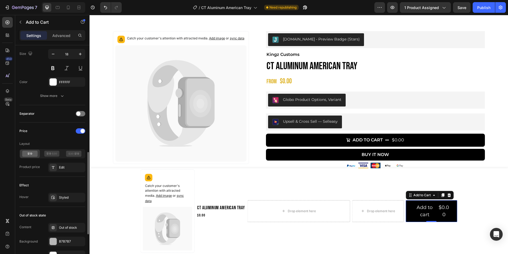
click at [34, 153] on icon at bounding box center [29, 154] width 15 height 6
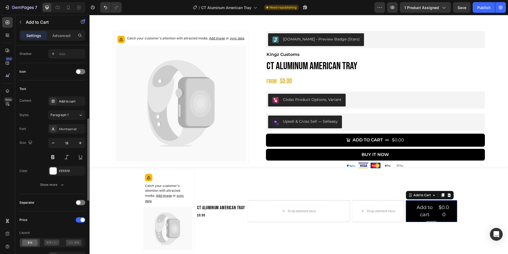
scroll to position [200, 0]
click at [73, 98] on div "Add to cart" at bounding box center [66, 102] width 37 height 10
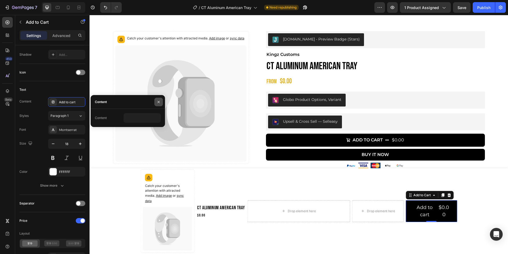
click at [158, 101] on icon "button" at bounding box center [159, 102] width 2 height 2
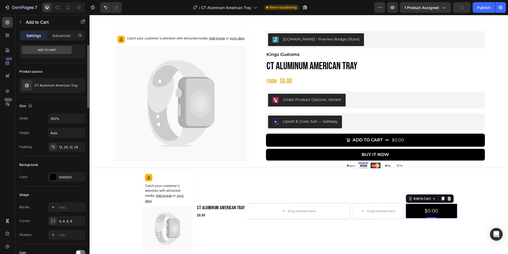
scroll to position [0, 0]
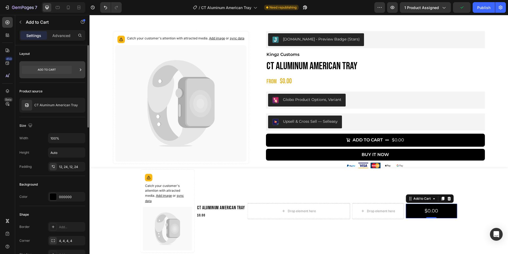
click at [76, 72] on div at bounding box center [52, 69] width 66 height 17
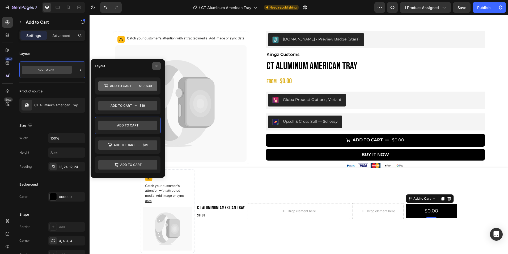
click at [155, 65] on icon "button" at bounding box center [157, 66] width 4 height 4
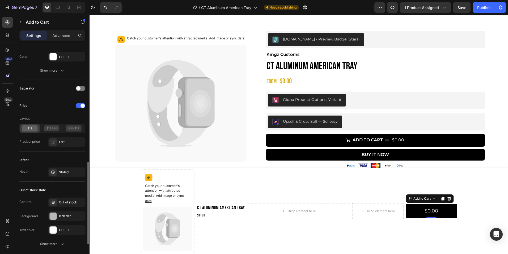
scroll to position [315, 0]
click at [60, 139] on div "Edit" at bounding box center [66, 142] width 37 height 10
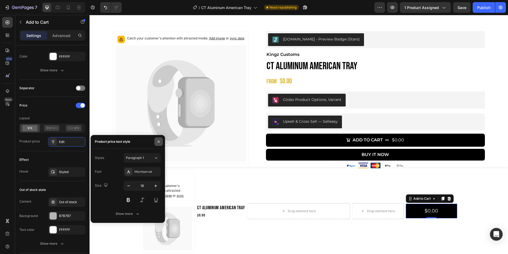
click at [157, 141] on icon "button" at bounding box center [159, 141] width 4 height 4
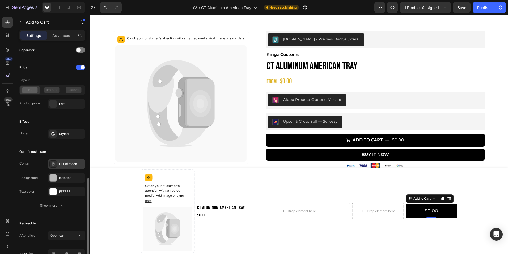
scroll to position [383, 0]
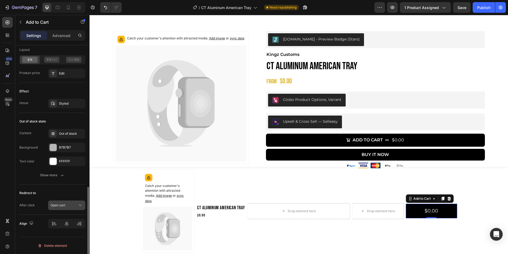
click at [81, 204] on icon at bounding box center [80, 204] width 5 height 5
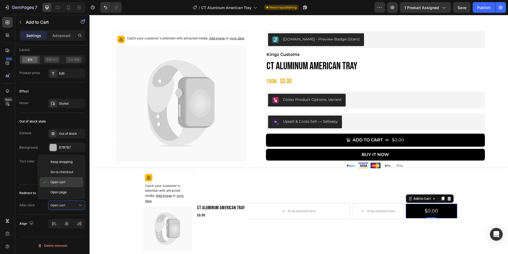
click at [60, 184] on span "Open cart" at bounding box center [58, 181] width 15 height 5
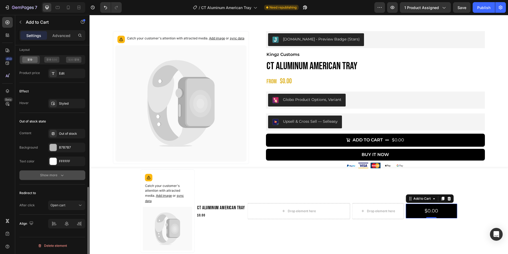
click at [61, 176] on icon "button" at bounding box center [62, 174] width 5 height 5
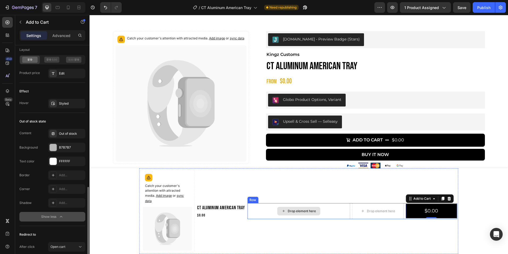
click at [260, 215] on div "Drop element here" at bounding box center [299, 211] width 103 height 16
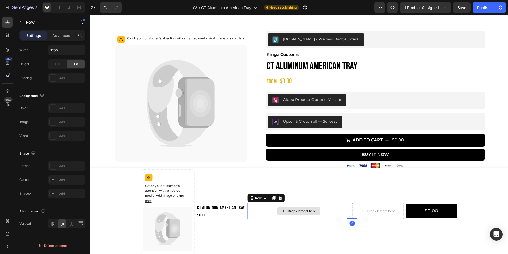
scroll to position [0, 0]
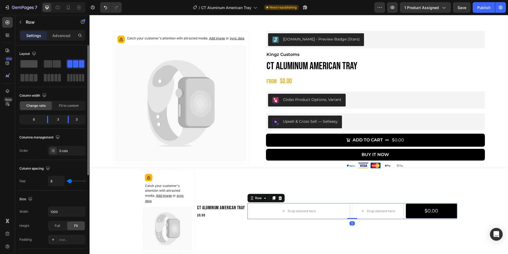
click at [31, 66] on span at bounding box center [28, 63] width 17 height 7
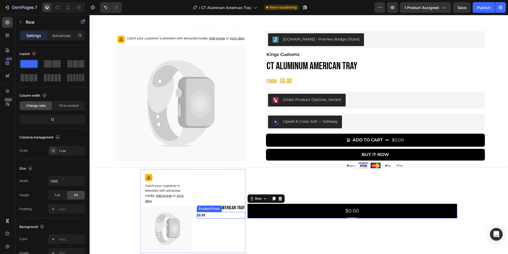
click at [203, 215] on div "$0.00" at bounding box center [221, 215] width 49 height 7
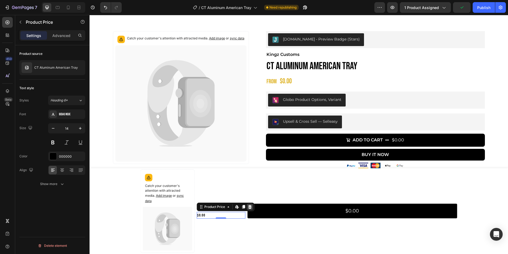
click at [248, 207] on icon at bounding box center [249, 207] width 3 height 4
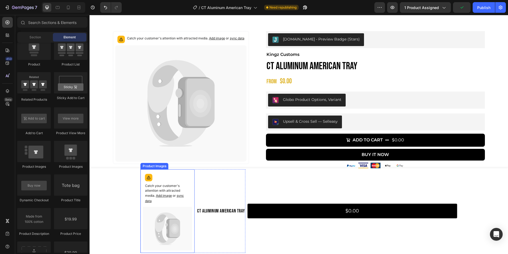
click at [174, 200] on p "Catch your customer's attention with attracted media. Add image or sync data" at bounding box center [167, 193] width 45 height 20
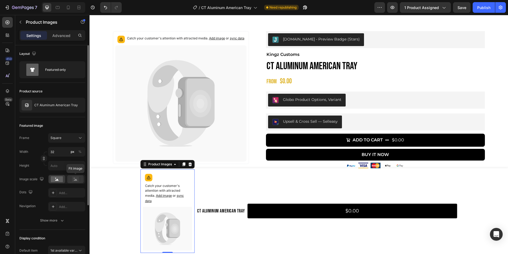
click at [77, 179] on rect at bounding box center [75, 178] width 7 height 5
click at [61, 178] on rect at bounding box center [57, 179] width 12 height 6
click at [110, 191] on div "Catch your customer's attention with attracted media. Add image or sync data Pr…" at bounding box center [299, 211] width 419 height 86
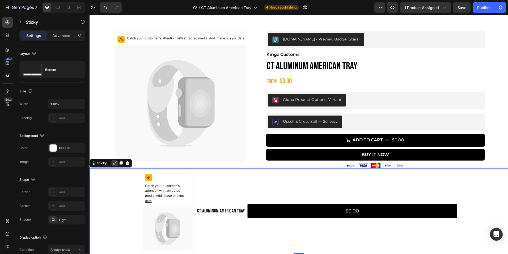
click at [113, 162] on icon at bounding box center [114, 163] width 4 height 4
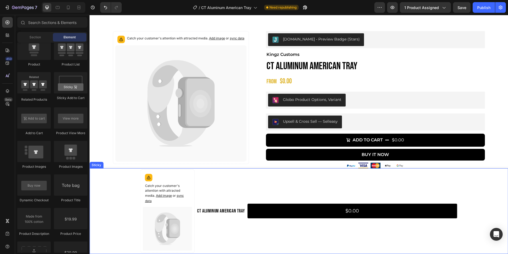
click at [131, 200] on div "Catch your customer's attention with attracted media. Add image or sync data Pr…" at bounding box center [299, 211] width 419 height 86
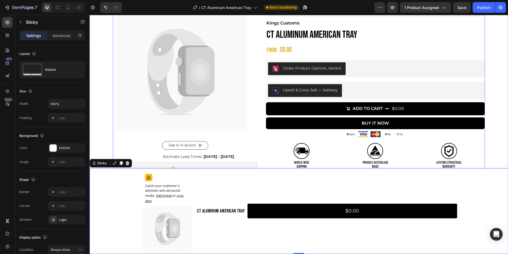
scroll to position [125, 0]
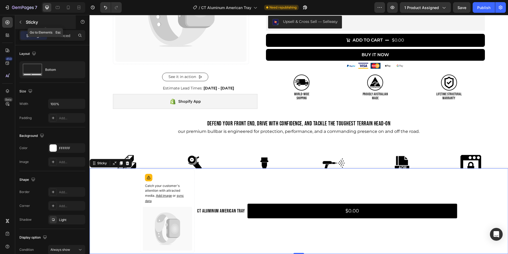
click at [23, 21] on button "button" at bounding box center [20, 22] width 9 height 9
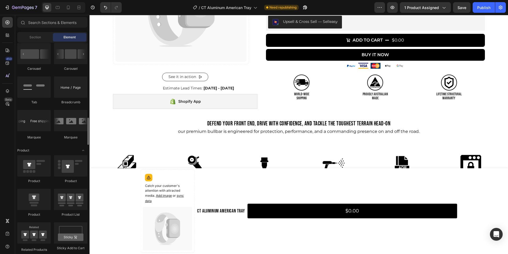
scroll to position [574, 0]
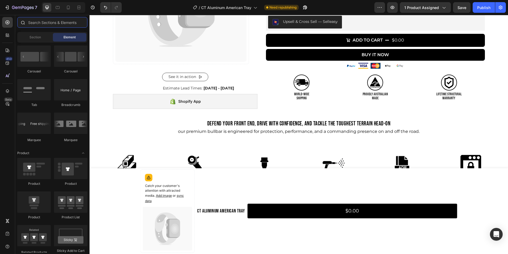
click at [47, 20] on input "text" at bounding box center [52, 22] width 70 height 11
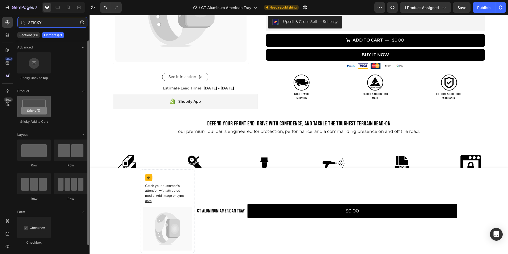
type input "STICKY"
click at [40, 100] on div at bounding box center [34, 106] width 34 height 21
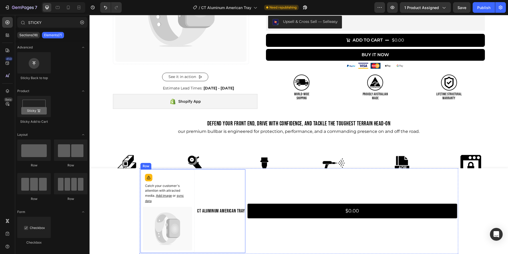
click at [220, 221] on div "CT Aluminum American Tray Product Title" at bounding box center [221, 211] width 49 height 84
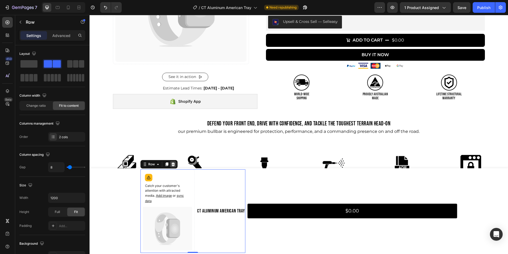
click at [172, 164] on icon at bounding box center [173, 164] width 3 height 4
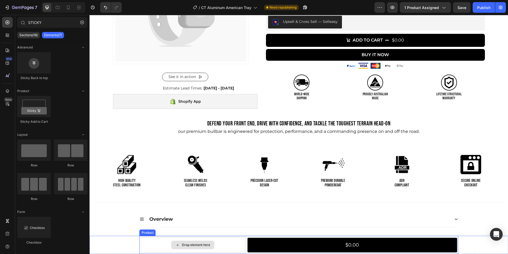
click at [218, 248] on div "Drop element here" at bounding box center [193, 245] width 105 height 16
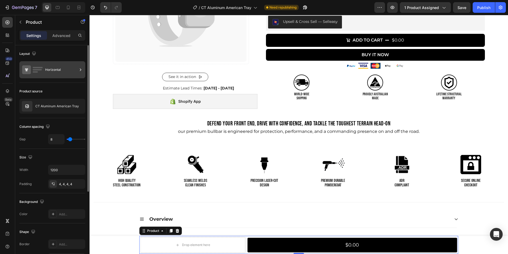
click at [72, 72] on div "Horizontal" at bounding box center [61, 70] width 32 height 12
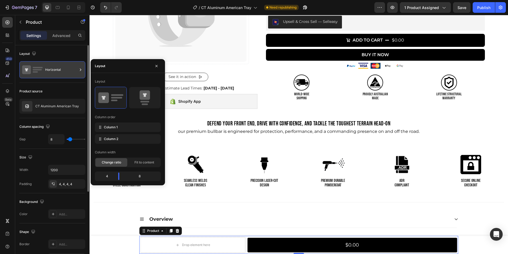
click at [72, 72] on div "Horizontal" at bounding box center [61, 70] width 32 height 12
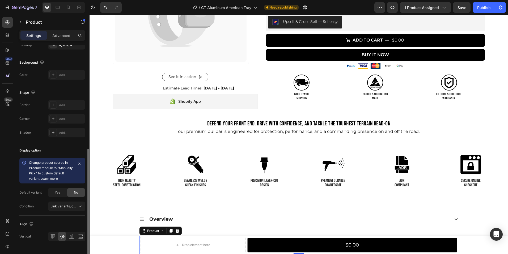
scroll to position [152, 0]
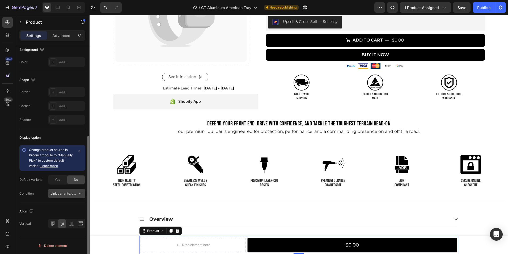
click at [80, 193] on icon at bounding box center [80, 193] width 5 height 5
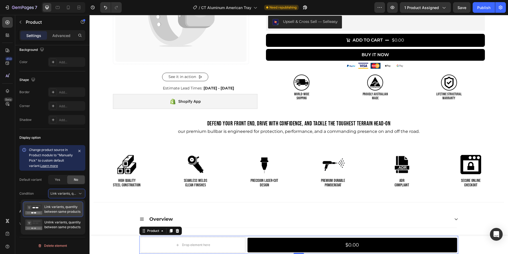
click at [62, 210] on span "Link variants, quantity between same products" at bounding box center [62, 209] width 36 height 10
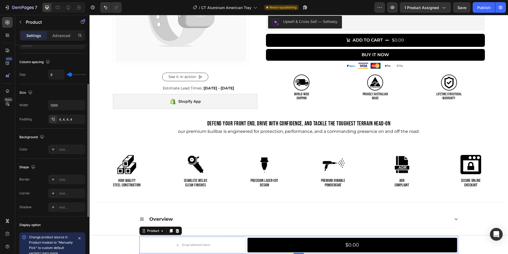
scroll to position [0, 0]
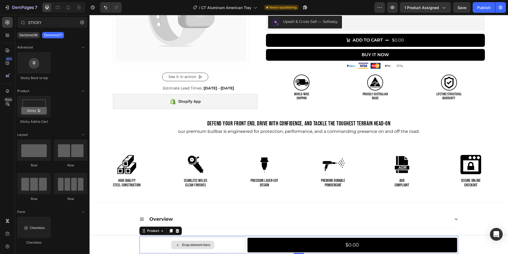
click at [195, 249] on div "Drop element here" at bounding box center [193, 244] width 43 height 9
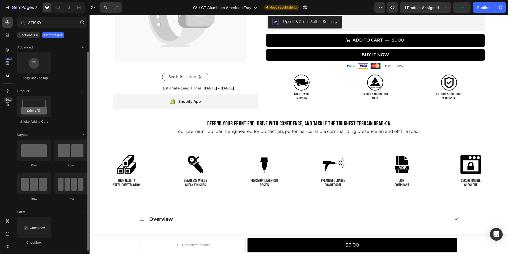
scroll to position [6, 0]
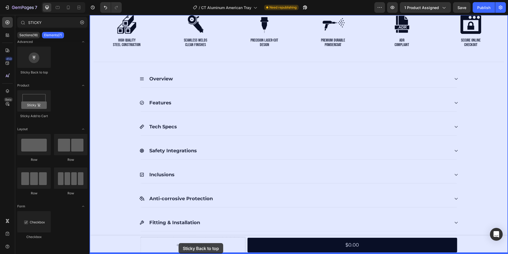
drag, startPoint x: 129, startPoint y: 73, endPoint x: 178, endPoint y: 243, distance: 176.3
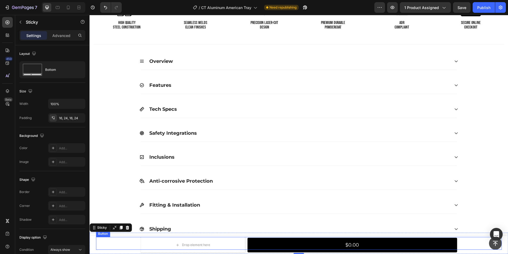
click at [489, 243] on button at bounding box center [495, 243] width 13 height 13
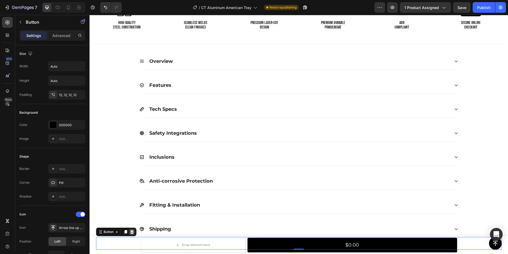
click at [134, 233] on icon at bounding box center [132, 231] width 4 height 4
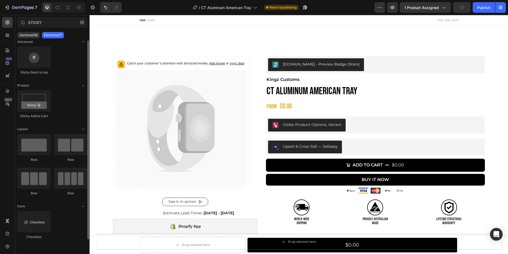
scroll to position [0, 0]
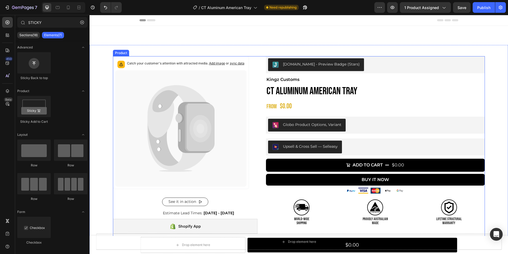
click at [256, 68] on div "Catch your customer's attention with attracted media. Add image or sync data Pr…" at bounding box center [299, 148] width 372 height 185
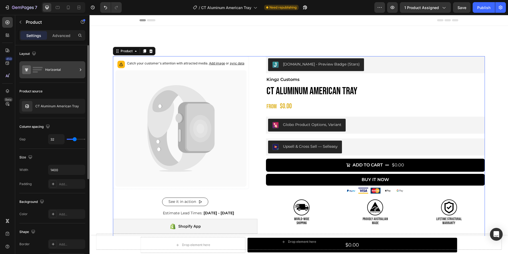
click at [50, 73] on div "Horizontal" at bounding box center [61, 70] width 32 height 12
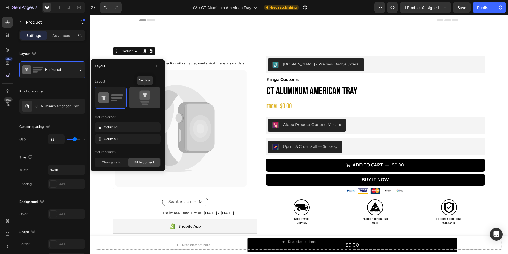
click at [139, 101] on icon at bounding box center [144, 97] width 25 height 15
type input "0"
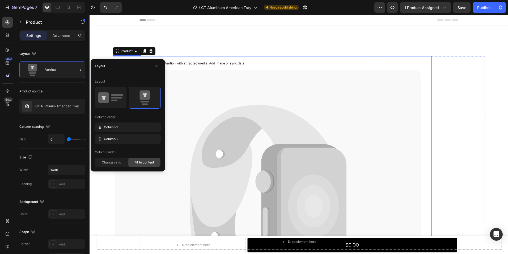
scroll to position [70, 0]
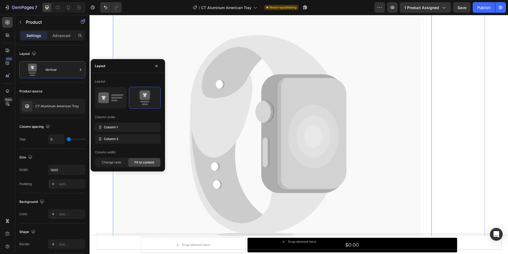
click at [314, 119] on icon at bounding box center [313, 137] width 51 height 64
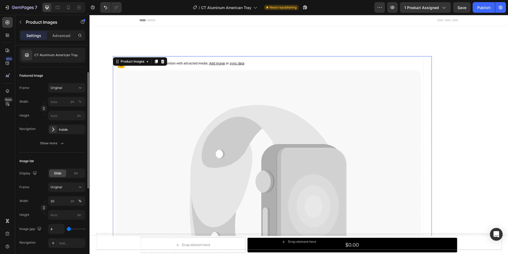
scroll to position [52, 0]
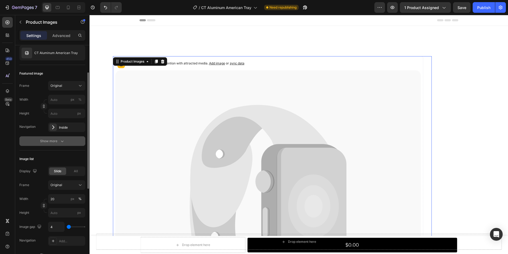
click at [62, 141] on icon "button" at bounding box center [62, 140] width 5 height 5
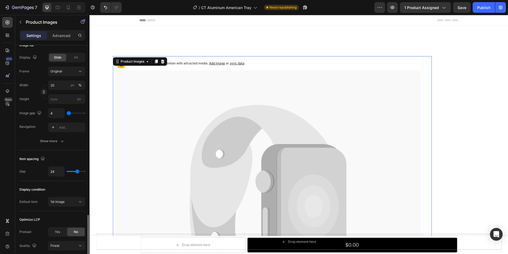
scroll to position [303, 0]
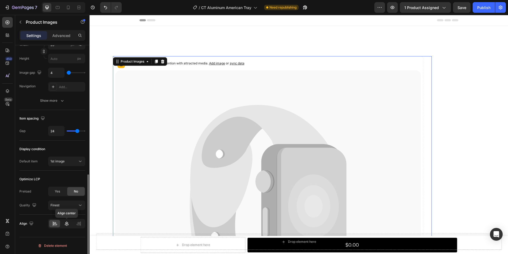
click at [67, 223] on icon at bounding box center [66, 223] width 5 height 5
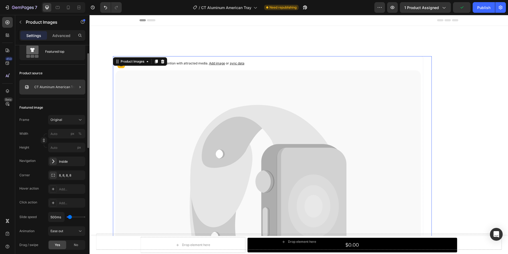
scroll to position [18, 0]
click at [78, 119] on icon at bounding box center [80, 119] width 5 height 5
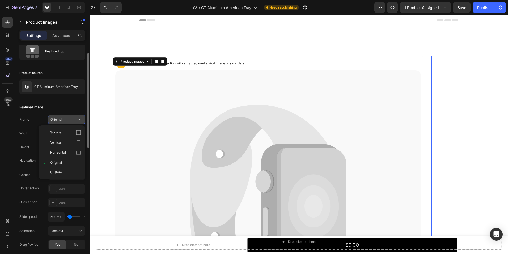
click at [78, 119] on icon at bounding box center [80, 119] width 5 height 5
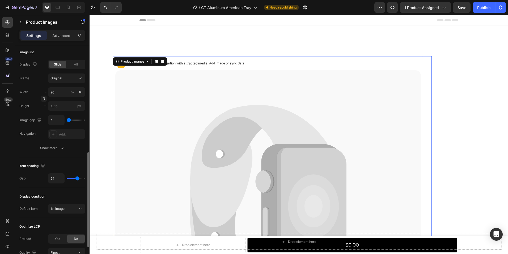
scroll to position [256, 0]
click at [65, 145] on icon "button" at bounding box center [62, 147] width 5 height 5
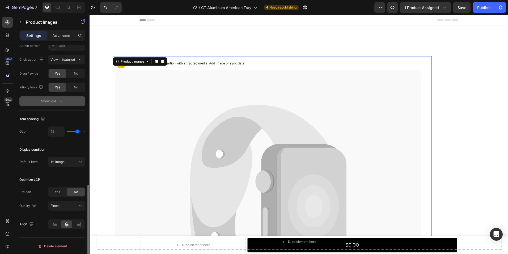
scroll to position [373, 0]
click at [56, 40] on div "Settings Advanced" at bounding box center [52, 35] width 66 height 11
click at [57, 38] on div "Advanced" at bounding box center [61, 35] width 27 height 9
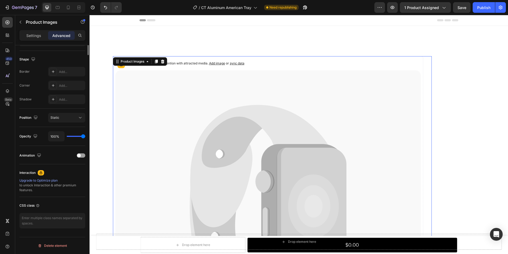
scroll to position [0, 0]
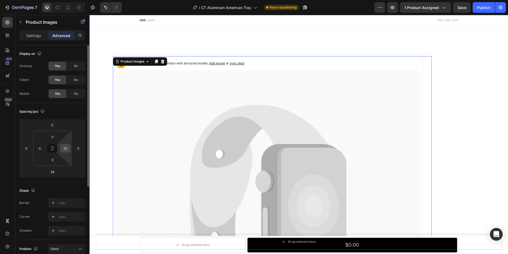
click at [69, 150] on input "32" at bounding box center [65, 148] width 8 height 8
type input "0"
click at [0, 0] on div "Spacing (px) 0 0 34 0 0 0 0 0" at bounding box center [0, 0] width 0 height 0
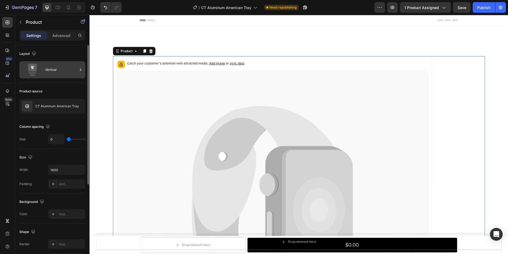
click at [59, 68] on div "Vertical" at bounding box center [61, 70] width 32 height 12
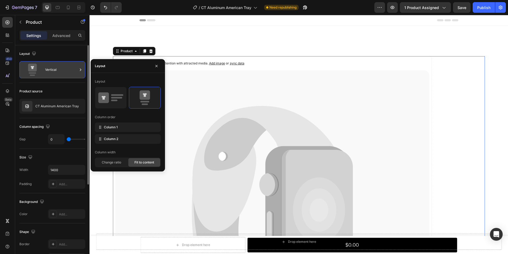
click at [59, 68] on div "Vertical" at bounding box center [61, 70] width 32 height 12
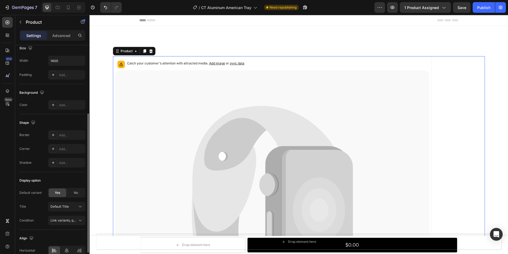
scroll to position [136, 0]
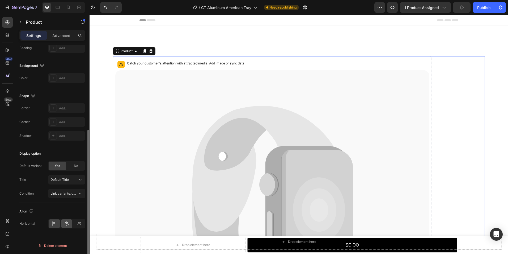
click at [67, 221] on icon at bounding box center [66, 223] width 5 height 5
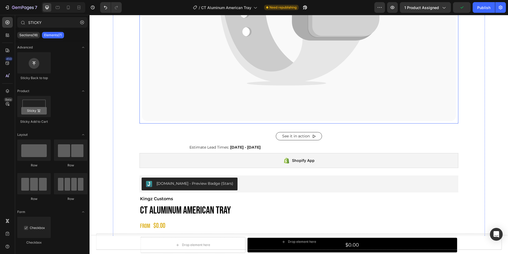
scroll to position [228, 0]
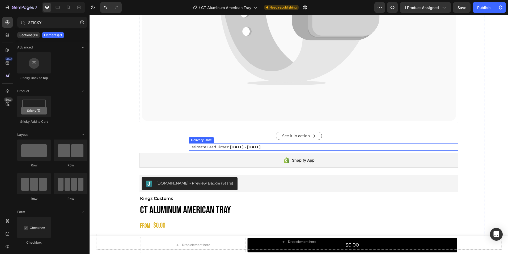
click at [232, 147] on span "Oct 15 - Dec 03" at bounding box center [245, 146] width 31 height 5
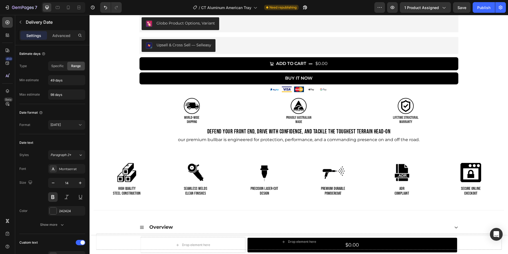
scroll to position [448, 0]
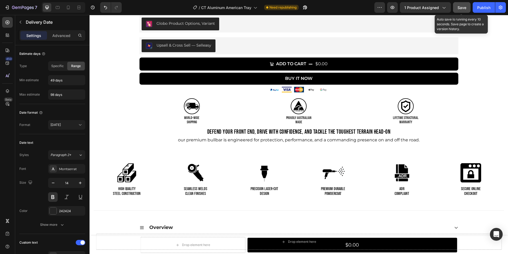
click at [463, 7] on span "Save" at bounding box center [462, 7] width 9 height 5
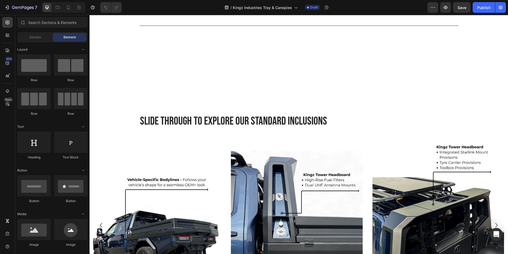
scroll to position [837, 0]
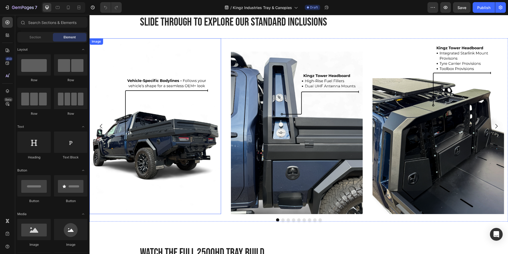
click at [185, 139] on img at bounding box center [156, 126] width 132 height 176
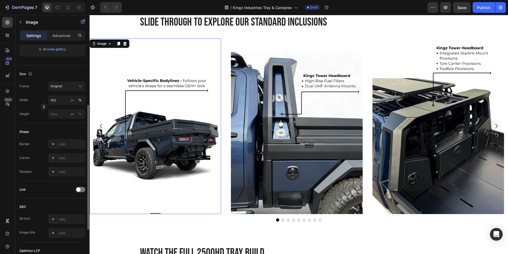
scroll to position [107, 0]
click at [52, 144] on icon at bounding box center [53, 143] width 4 height 4
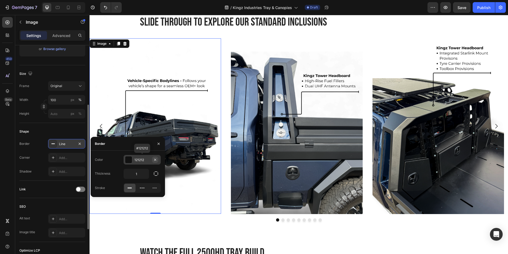
click at [156, 158] on icon "button" at bounding box center [155, 159] width 4 height 4
click at [135, 158] on div "Add..." at bounding box center [147, 159] width 25 height 5
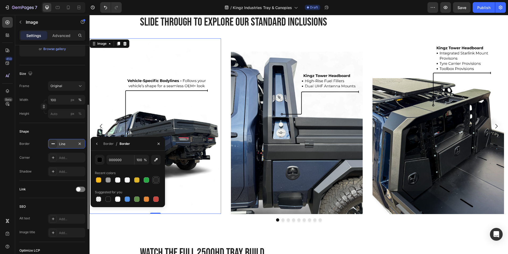
click at [156, 179] on div at bounding box center [155, 179] width 5 height 5
type input "242424"
click at [97, 144] on icon "button" at bounding box center [97, 143] width 4 height 4
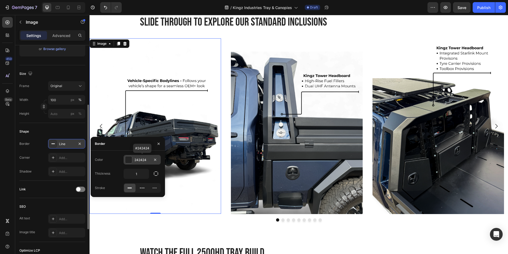
click at [38, 137] on div "Shape Border Line Corner Add... Shadow Add..." at bounding box center [52, 152] width 66 height 58
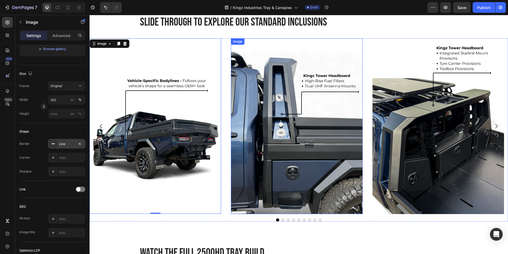
click at [251, 201] on img at bounding box center [297, 126] width 132 height 176
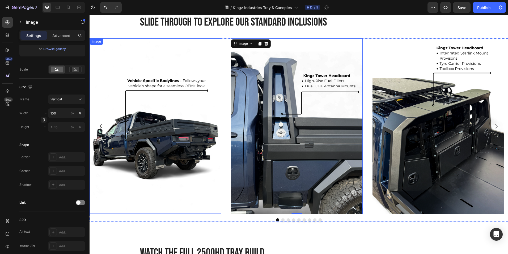
click at [208, 208] on img at bounding box center [156, 125] width 132 height 175
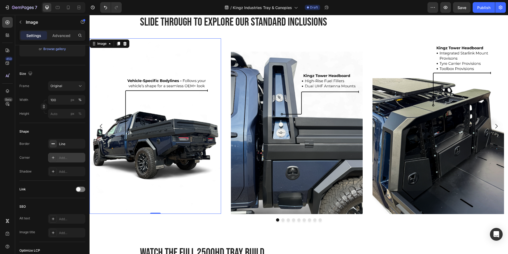
click at [51, 157] on icon at bounding box center [53, 157] width 4 height 4
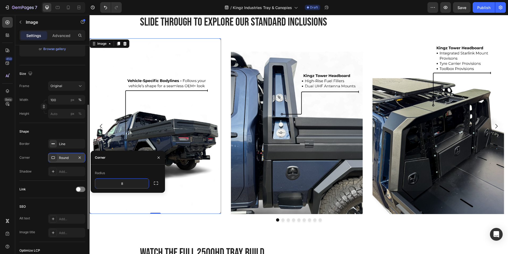
click at [43, 128] on div "Shape" at bounding box center [52, 131] width 66 height 9
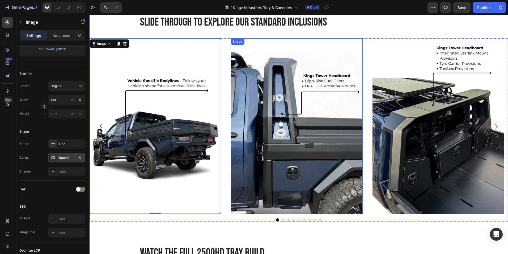
click at [253, 198] on img at bounding box center [297, 126] width 132 height 176
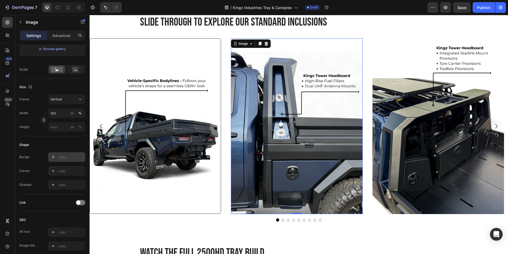
click at [55, 157] on icon at bounding box center [53, 157] width 4 height 4
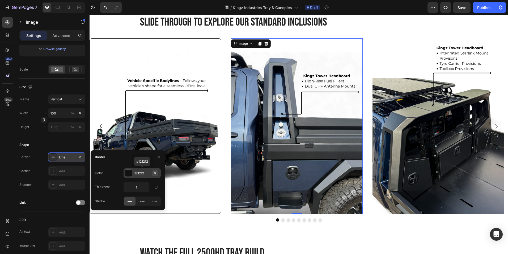
click at [154, 172] on icon "button" at bounding box center [155, 173] width 4 height 4
click at [140, 172] on div "Add..." at bounding box center [147, 173] width 25 height 5
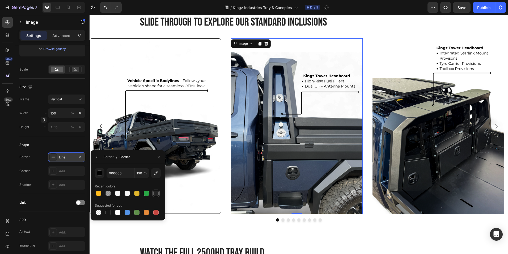
click at [153, 194] on div at bounding box center [155, 192] width 5 height 5
type input "242424"
click at [66, 173] on div "Add..." at bounding box center [71, 171] width 25 height 5
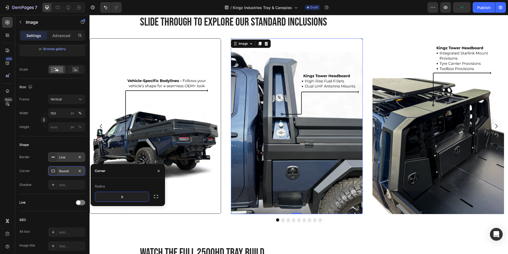
click at [41, 164] on div "Border Line Corner Round Shadow Add..." at bounding box center [52, 170] width 66 height 37
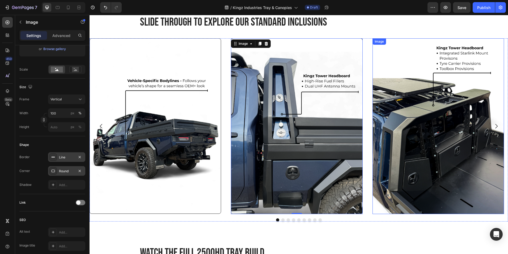
click at [388, 186] on img at bounding box center [439, 126] width 132 height 176
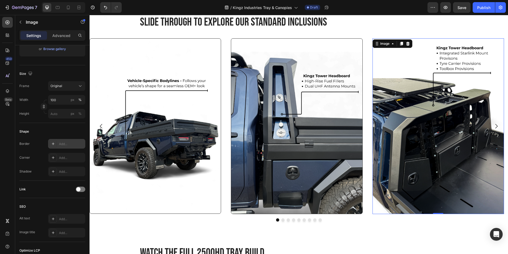
click at [53, 145] on icon at bounding box center [53, 143] width 4 height 4
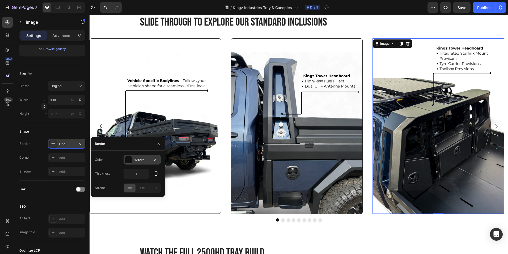
click at [148, 159] on div "121212" at bounding box center [142, 159] width 15 height 5
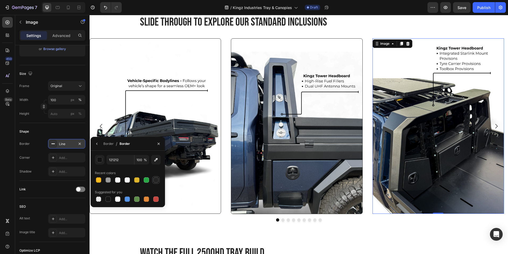
click at [158, 180] on div at bounding box center [155, 179] width 5 height 5
type input "242424"
click at [57, 155] on div "Add..." at bounding box center [66, 158] width 37 height 10
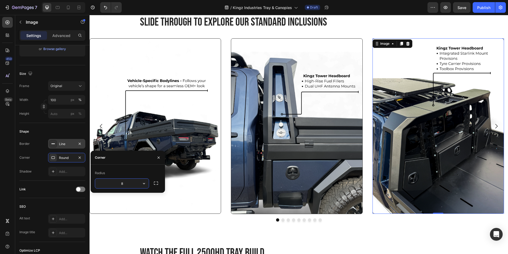
click at [47, 133] on div "Shape" at bounding box center [52, 131] width 66 height 9
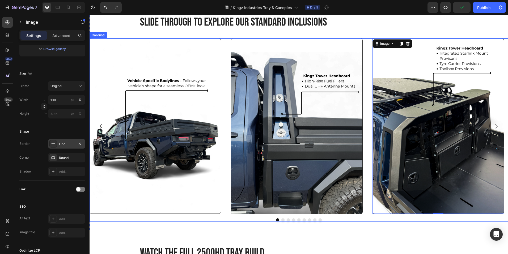
click at [494, 126] on icon "Carousel Next Arrow" at bounding box center [497, 126] width 6 height 6
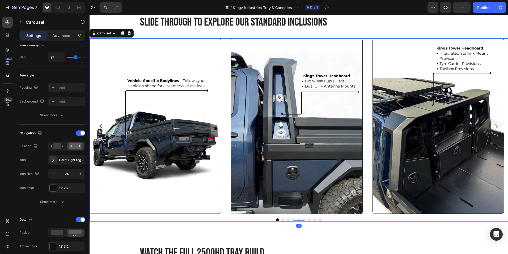
scroll to position [0, 0]
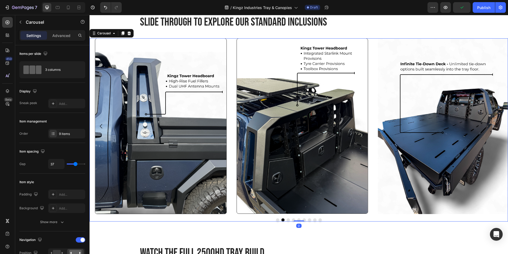
click at [494, 126] on icon "Carousel Next Arrow" at bounding box center [497, 126] width 6 height 6
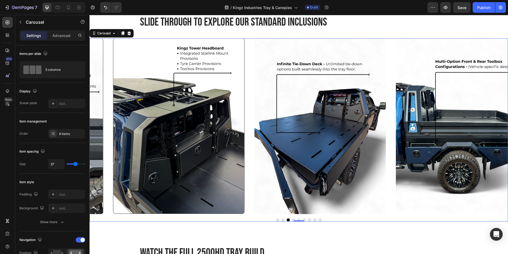
click at [494, 126] on icon "Carousel Next Arrow" at bounding box center [497, 126] width 6 height 6
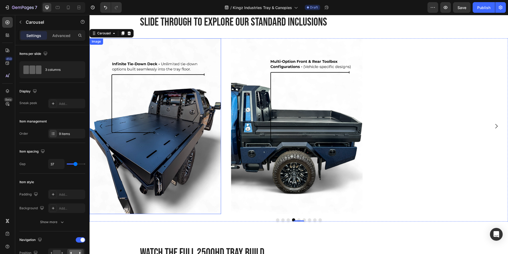
click at [199, 147] on img at bounding box center [156, 126] width 132 height 176
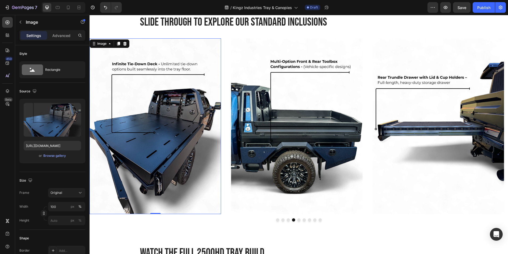
click at [173, 168] on img at bounding box center [156, 126] width 132 height 176
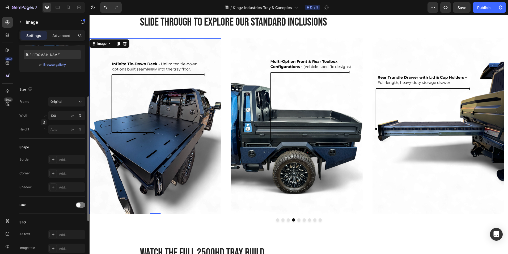
scroll to position [91, 0]
click at [50, 159] on div at bounding box center [52, 158] width 7 height 7
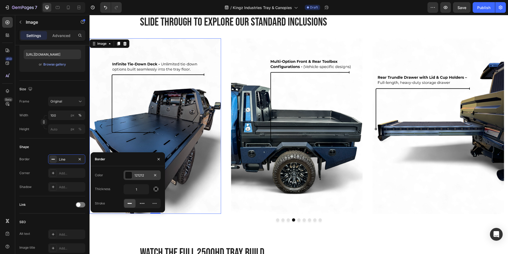
click at [140, 177] on div "121212" at bounding box center [142, 175] width 15 height 5
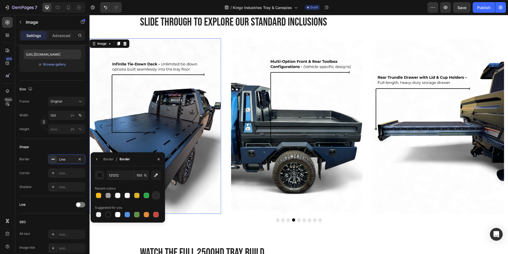
click at [157, 192] on div at bounding box center [156, 195] width 6 height 6
type input "242424"
click at [67, 174] on div "Add..." at bounding box center [71, 173] width 25 height 5
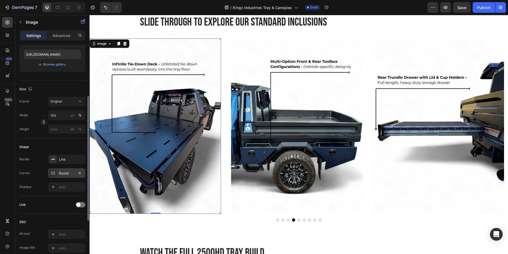
click at [52, 148] on div "Shape" at bounding box center [52, 147] width 66 height 9
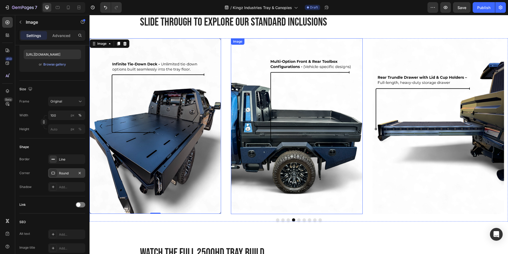
click at [307, 128] on img at bounding box center [297, 126] width 132 height 176
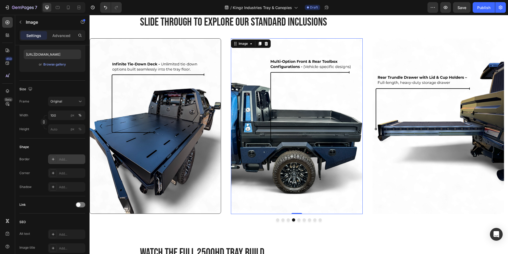
click at [49, 159] on div "Add..." at bounding box center [66, 159] width 37 height 10
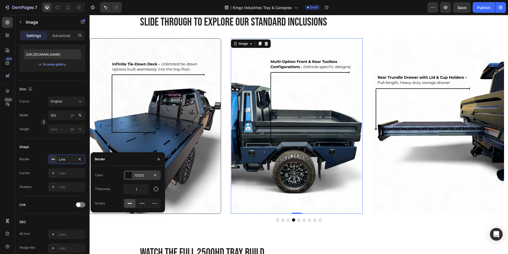
click at [146, 176] on div "121212" at bounding box center [142, 175] width 15 height 5
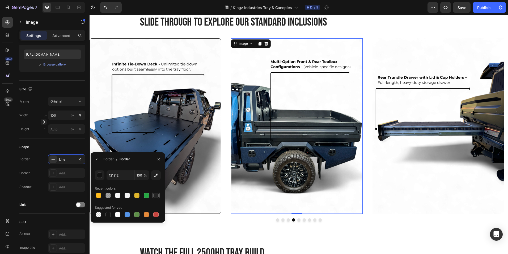
click at [157, 194] on div at bounding box center [155, 195] width 5 height 5
type input "242424"
click at [54, 172] on icon at bounding box center [53, 173] width 4 height 4
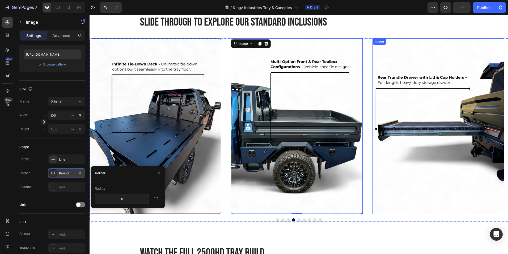
click at [398, 133] on img at bounding box center [439, 126] width 132 height 176
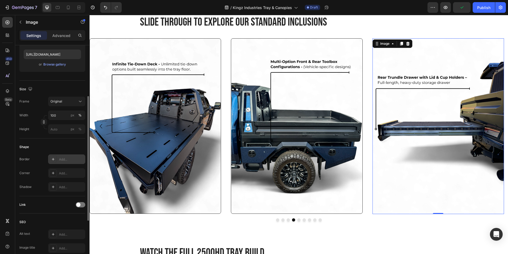
click at [58, 159] on div "Add..." at bounding box center [66, 159] width 37 height 10
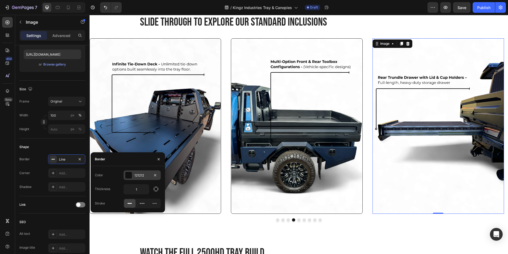
click at [131, 177] on div at bounding box center [128, 175] width 7 height 7
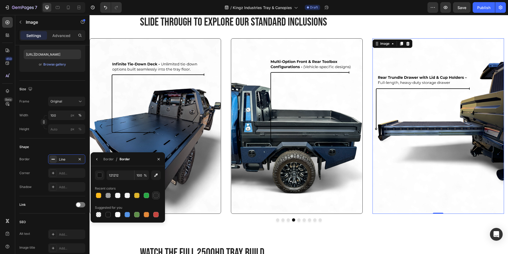
click at [154, 196] on div at bounding box center [155, 195] width 5 height 5
type input "242424"
click at [57, 171] on div at bounding box center [52, 172] width 7 height 7
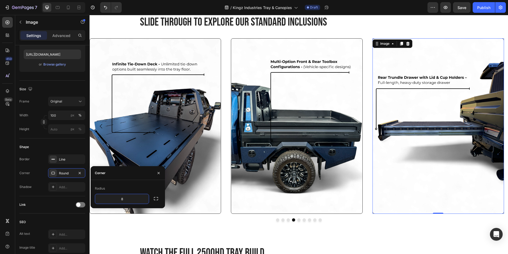
click at [53, 147] on div "Shape" at bounding box center [52, 147] width 66 height 9
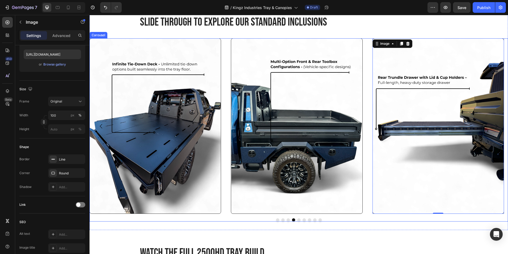
click at [499, 130] on button "Carousel Next Arrow" at bounding box center [496, 126] width 15 height 15
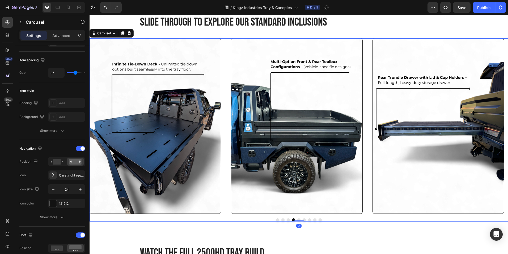
scroll to position [0, 0]
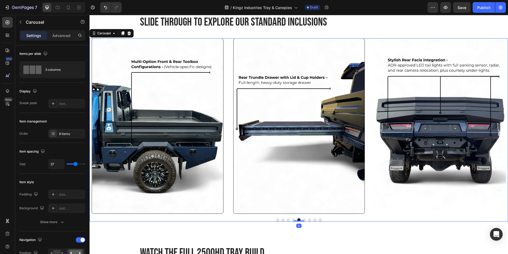
click at [494, 124] on icon "Carousel Next Arrow" at bounding box center [497, 126] width 6 height 6
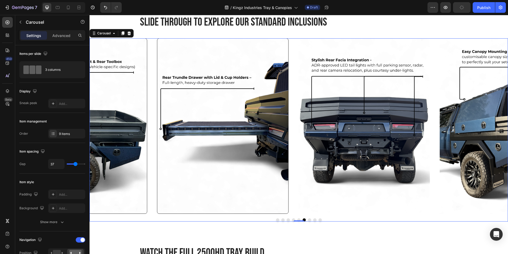
click at [494, 124] on icon "Carousel Next Arrow" at bounding box center [497, 126] width 6 height 6
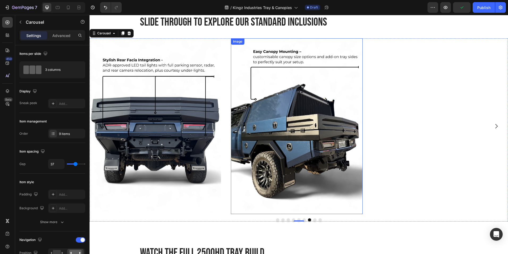
click at [171, 120] on img at bounding box center [156, 126] width 132 height 176
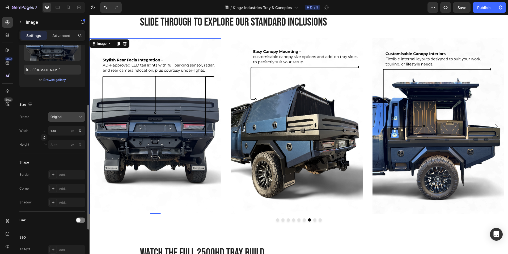
scroll to position [88, 0]
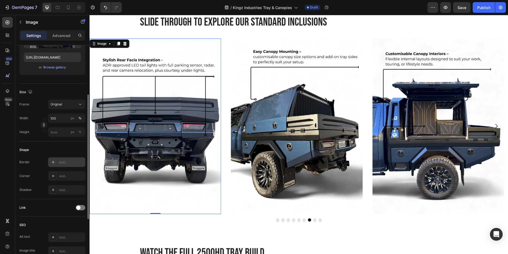
click at [56, 161] on div at bounding box center [52, 161] width 7 height 7
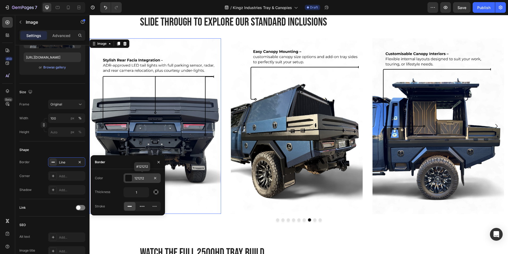
click at [145, 177] on div "121212" at bounding box center [142, 178] width 15 height 5
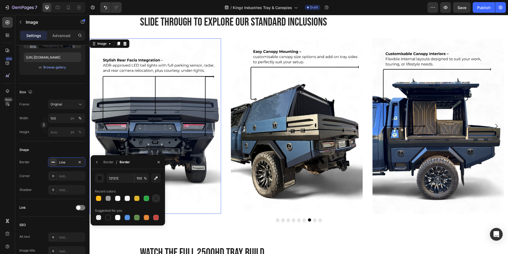
click at [154, 200] on div at bounding box center [155, 197] width 5 height 5
type input "242424"
click at [97, 162] on icon "button" at bounding box center [96, 162] width 1 height 2
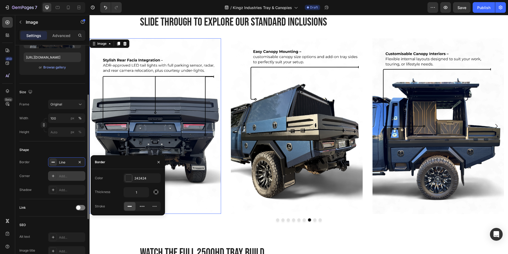
click at [65, 173] on div "Add..." at bounding box center [66, 176] width 37 height 10
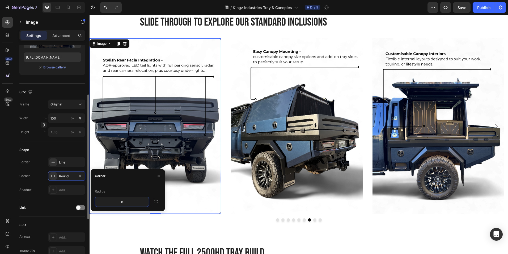
click at [61, 148] on div "Shape" at bounding box center [52, 149] width 66 height 9
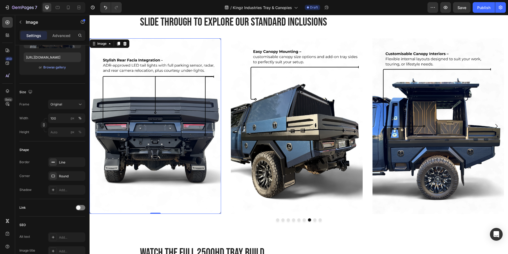
click at [278, 150] on img at bounding box center [297, 126] width 132 height 176
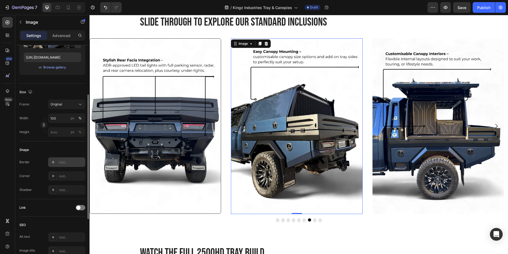
click at [59, 160] on div "Add..." at bounding box center [66, 162] width 37 height 10
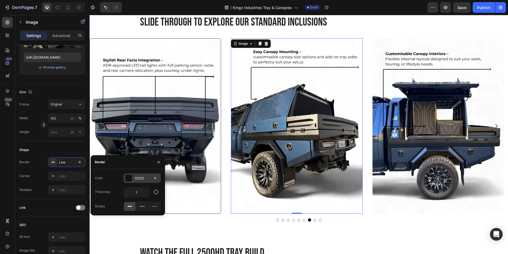
click at [141, 176] on div "121212" at bounding box center [142, 178] width 15 height 5
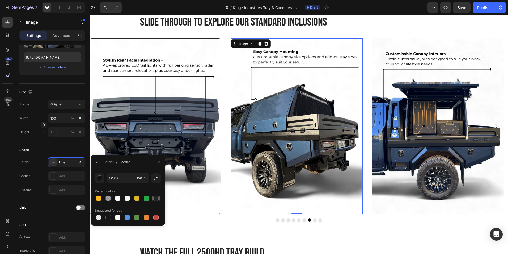
click at [154, 199] on div at bounding box center [155, 197] width 5 height 5
type input "242424"
click at [56, 174] on div at bounding box center [52, 175] width 7 height 7
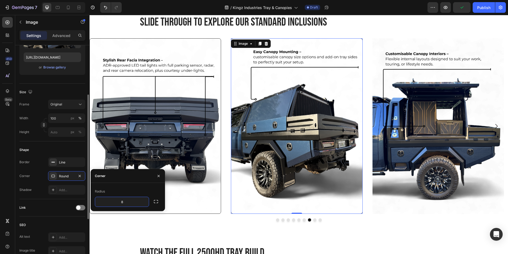
click at [55, 154] on div "Shape" at bounding box center [52, 149] width 66 height 9
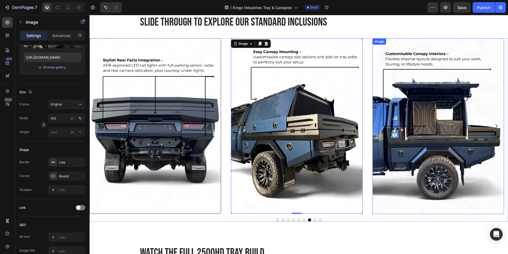
click at [415, 177] on img at bounding box center [439, 126] width 132 height 176
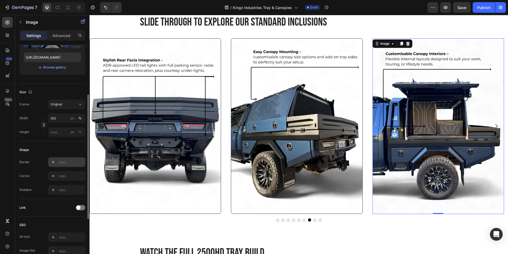
click at [62, 162] on div "Add..." at bounding box center [71, 162] width 25 height 5
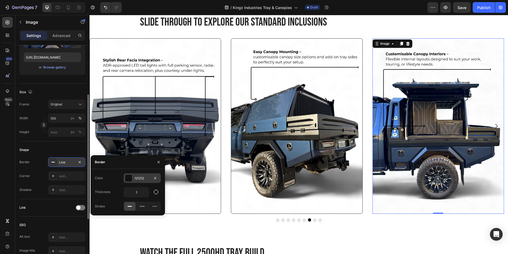
click at [142, 180] on div "121212" at bounding box center [142, 178] width 15 height 5
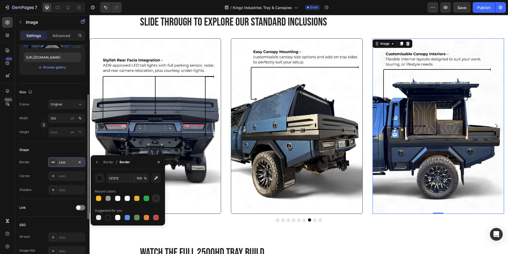
click at [157, 196] on div at bounding box center [155, 197] width 5 height 5
type input "242424"
click at [60, 173] on div "Add..." at bounding box center [66, 176] width 37 height 10
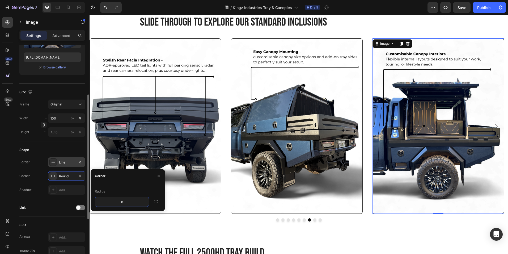
click at [60, 153] on div "Shape" at bounding box center [52, 149] width 66 height 9
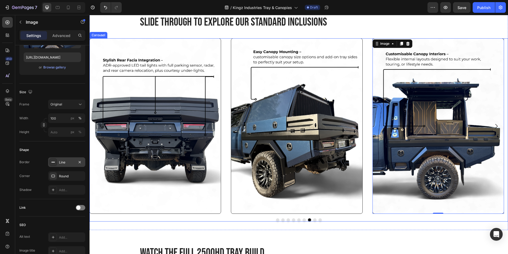
click at [496, 125] on button "Carousel Next Arrow" at bounding box center [496, 126] width 15 height 15
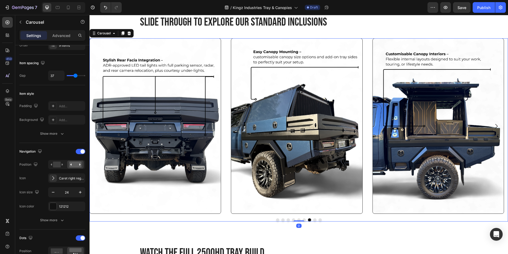
scroll to position [0, 0]
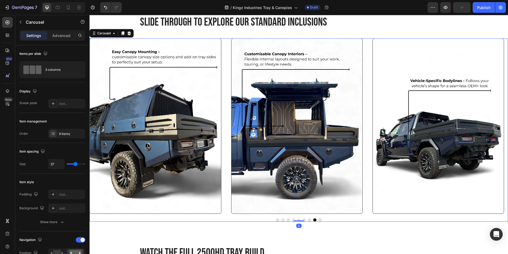
click at [494, 125] on icon "Carousel Next Arrow" at bounding box center [497, 126] width 6 height 6
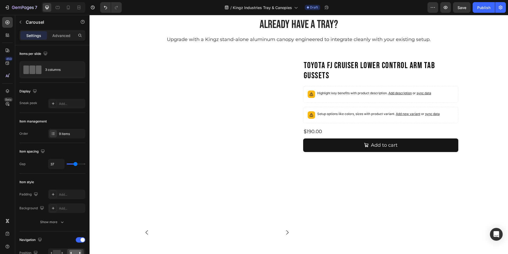
scroll to position [1333, 0]
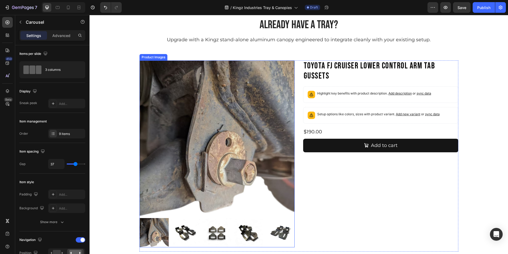
click at [282, 81] on img at bounding box center [217, 137] width 155 height 155
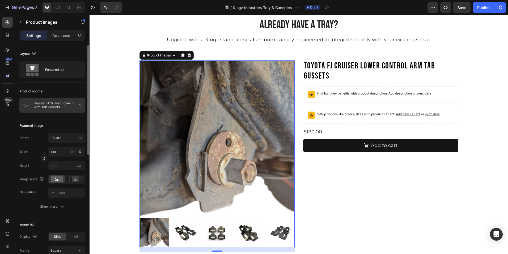
click at [76, 105] on div at bounding box center [77, 105] width 15 height 15
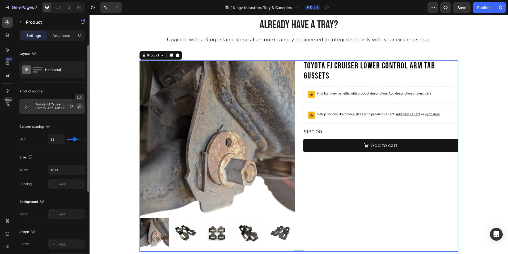
click at [81, 106] on icon "button" at bounding box center [80, 106] width 4 height 4
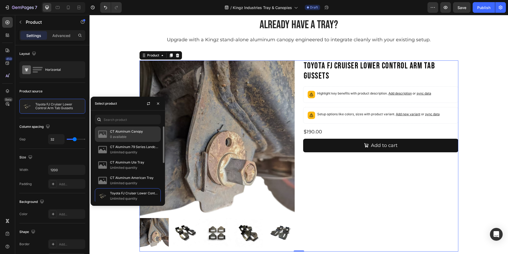
drag, startPoint x: 127, startPoint y: 133, endPoint x: 21, endPoint y: 55, distance: 132.0
click at [127, 133] on p "CT Aluminum Canopy" at bounding box center [134, 131] width 48 height 5
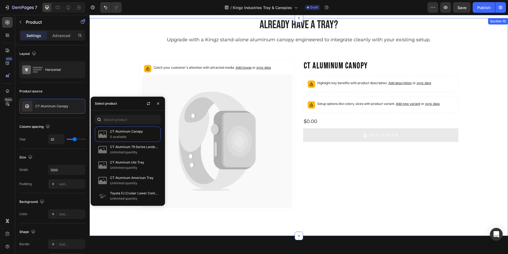
click at [482, 77] on div "Already have a tray? Heading Upgrade with a Kingz stand-alone aluminum canopy e…" at bounding box center [299, 126] width 411 height 175
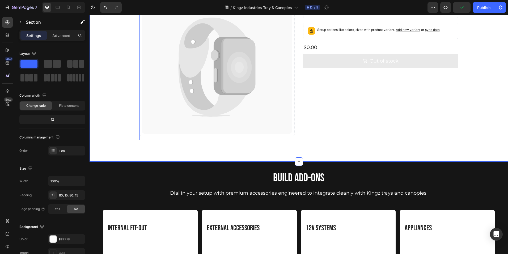
scroll to position [1372, 0]
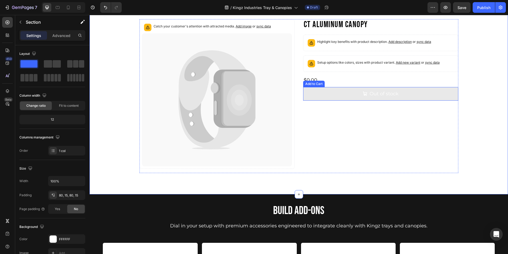
click at [333, 92] on button "Out of stock" at bounding box center [380, 94] width 155 height 14
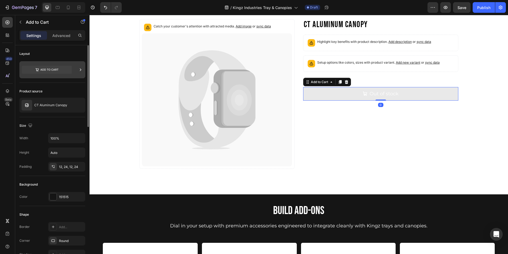
click at [62, 72] on icon at bounding box center [47, 70] width 50 height 8
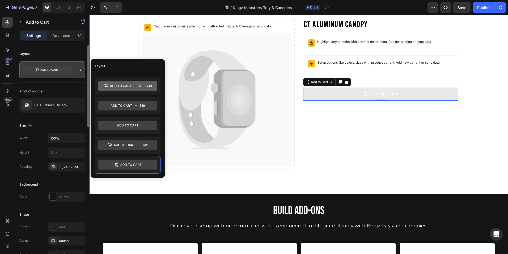
click at [62, 72] on icon at bounding box center [47, 70] width 50 height 8
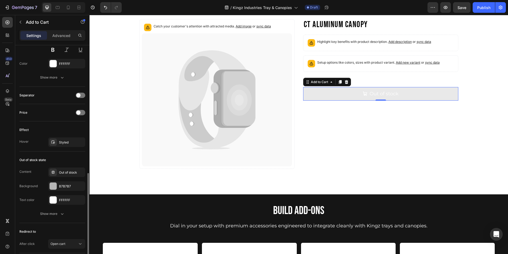
scroll to position [388, 0]
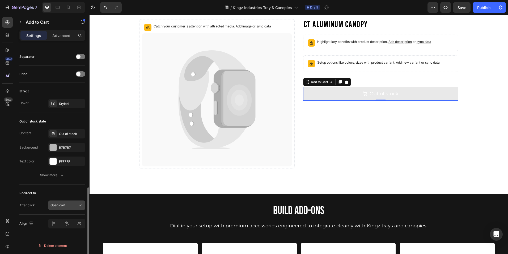
click at [81, 209] on button "Open cart" at bounding box center [66, 205] width 37 height 10
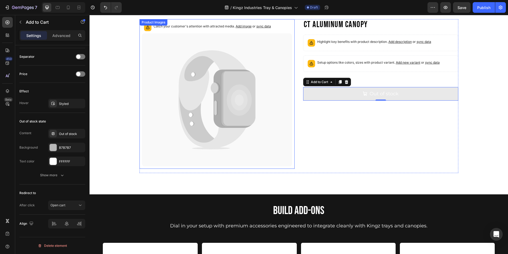
scroll to position [1346, 0]
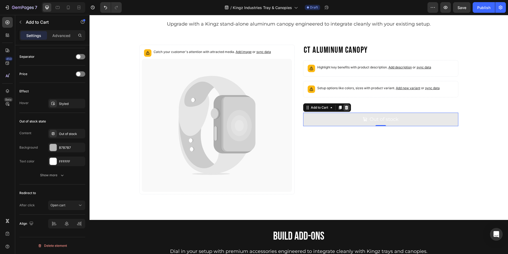
click at [345, 107] on icon at bounding box center [347, 107] width 4 height 4
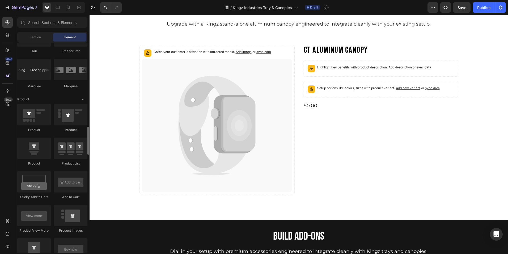
scroll to position [703, 0]
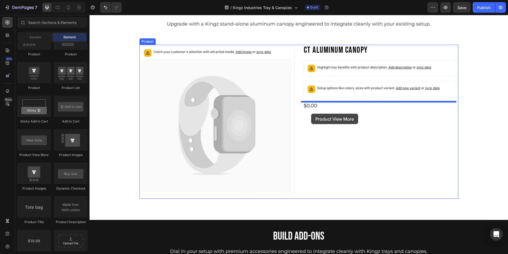
drag, startPoint x: 122, startPoint y: 160, endPoint x: 311, endPoint y: 114, distance: 194.6
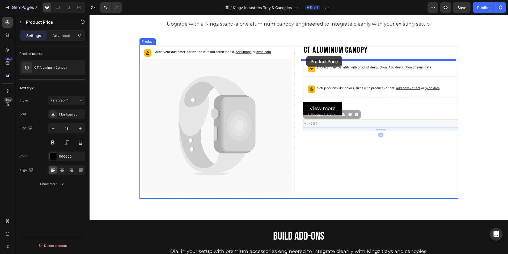
drag, startPoint x: 312, startPoint y: 123, endPoint x: 307, endPoint y: 56, distance: 66.7
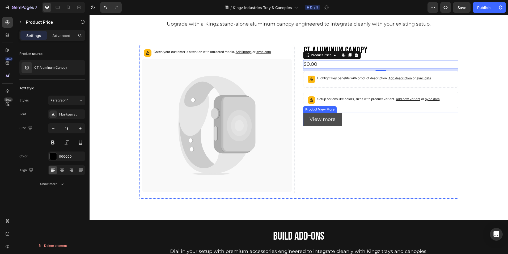
click at [334, 122] on button "View more" at bounding box center [322, 119] width 39 height 14
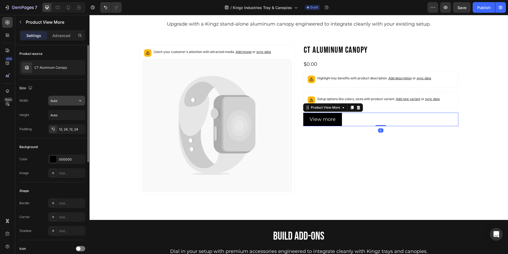
click at [59, 101] on input "Auto" at bounding box center [66, 101] width 37 height 10
click at [79, 101] on icon "button" at bounding box center [80, 100] width 5 height 5
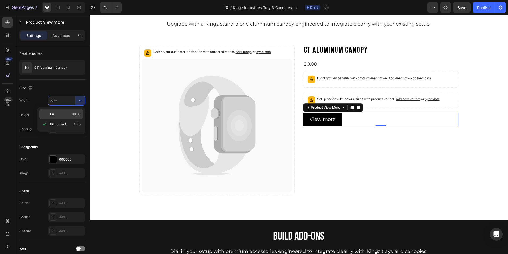
click at [62, 112] on p "Full 100%" at bounding box center [65, 114] width 30 height 5
type input "100%"
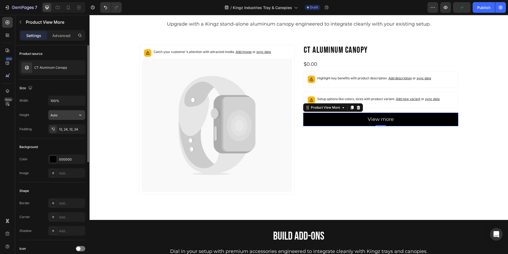
click at [72, 116] on input "Auto" at bounding box center [66, 115] width 37 height 10
click at [41, 101] on div "Width 100%" at bounding box center [52, 100] width 66 height 10
click at [62, 157] on div "000000" at bounding box center [66, 159] width 15 height 5
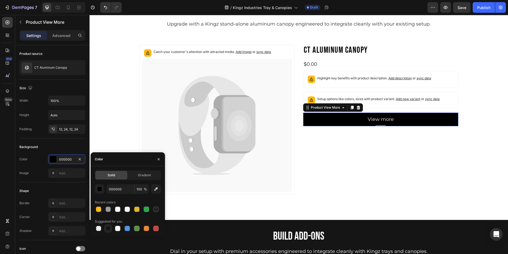
click at [111, 227] on div at bounding box center [108, 228] width 6 height 6
type input "151515"
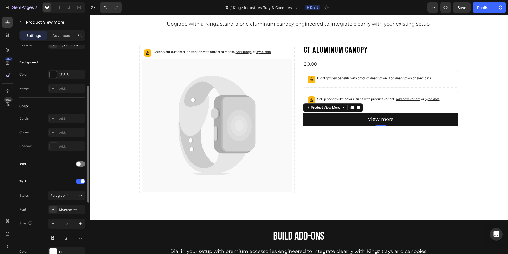
scroll to position [85, 0]
click at [80, 162] on span at bounding box center [78, 163] width 4 height 4
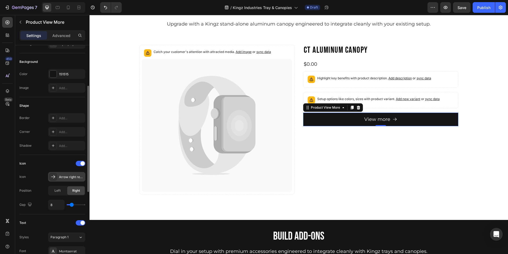
click at [56, 177] on div at bounding box center [52, 176] width 7 height 7
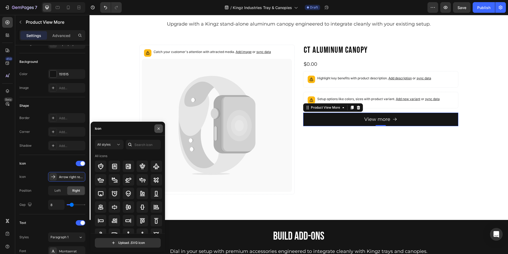
click at [156, 129] on button "button" at bounding box center [159, 128] width 9 height 9
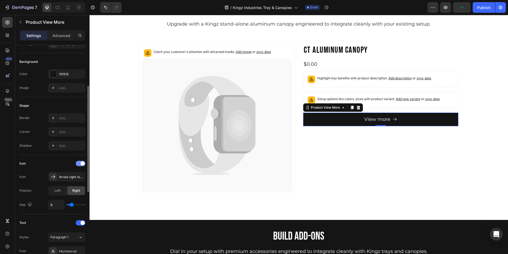
click at [80, 164] on div at bounding box center [81, 163] width 10 height 5
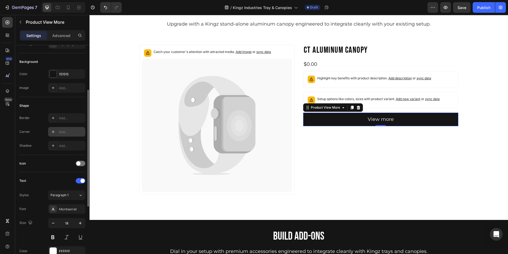
click at [58, 128] on div "Add..." at bounding box center [66, 132] width 37 height 10
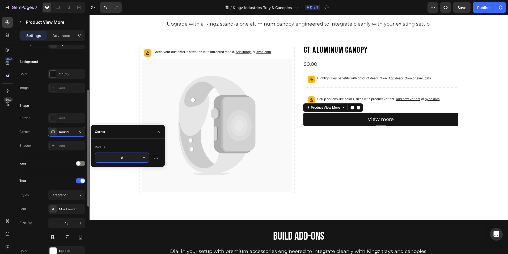
click at [41, 127] on div "Border Add... Corner Round Shadow Add..." at bounding box center [52, 131] width 66 height 37
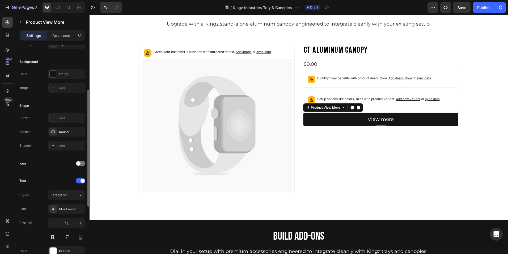
click at [62, 160] on div "Icon" at bounding box center [52, 163] width 66 height 9
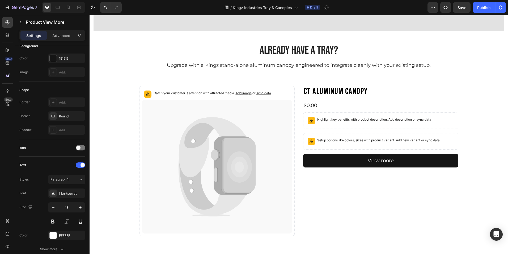
scroll to position [1307, 0]
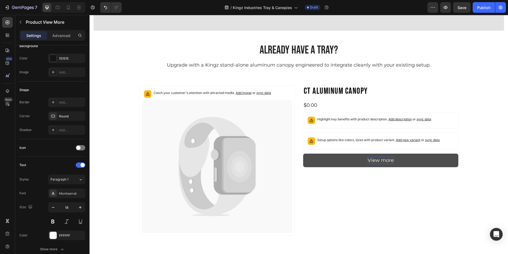
click at [379, 159] on p "View more" at bounding box center [381, 160] width 26 height 7
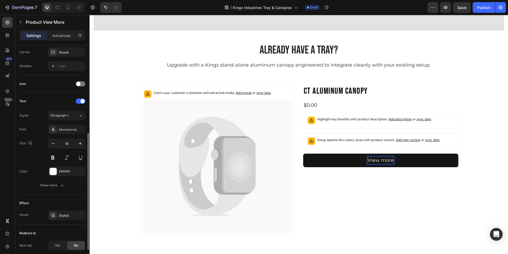
scroll to position [166, 0]
click at [62, 182] on icon "button" at bounding box center [62, 183] width 5 height 5
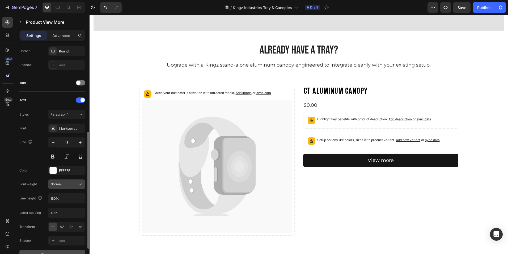
click at [72, 185] on div "Normal" at bounding box center [64, 184] width 27 height 5
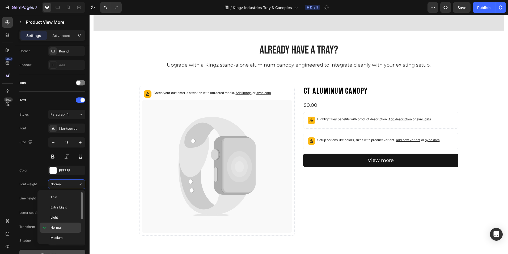
scroll to position [41, 0]
click at [59, 211] on div "Semi Bold" at bounding box center [60, 216] width 41 height 10
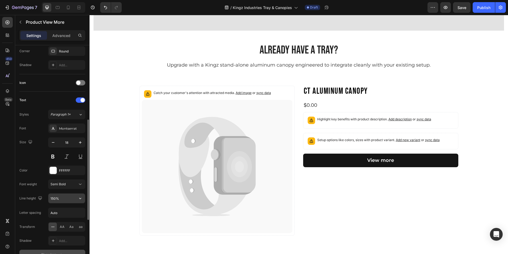
click at [62, 196] on input "150%" at bounding box center [66, 198] width 37 height 10
click at [81, 198] on icon "button" at bounding box center [80, 198] width 2 height 1
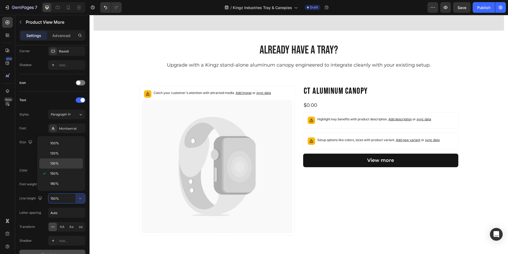
click at [57, 160] on div "130%" at bounding box center [61, 163] width 44 height 10
type input "130%"
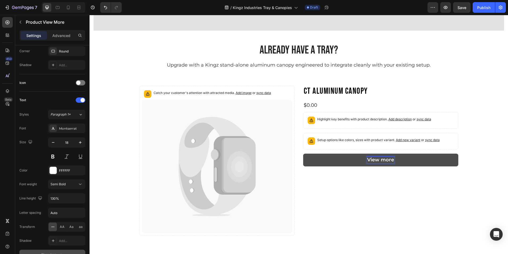
click at [392, 157] on p "View more" at bounding box center [381, 160] width 27 height 6
click at [303, 153] on button "SELECT" at bounding box center [380, 159] width 155 height 12
click at [303, 153] on button "SELECT YOU" at bounding box center [380, 159] width 155 height 12
click at [303, 153] on button "SELECT YOUR" at bounding box center [380, 159] width 155 height 12
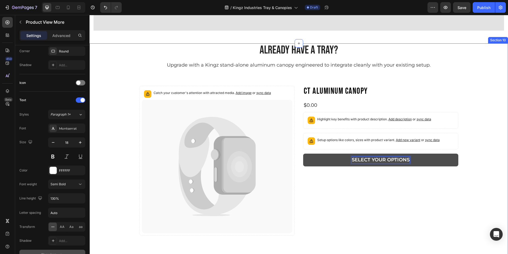
click at [479, 131] on div "Already have a tray? Heading Upgrade with a Kingz stand-alone aluminum canopy e…" at bounding box center [299, 152] width 411 height 175
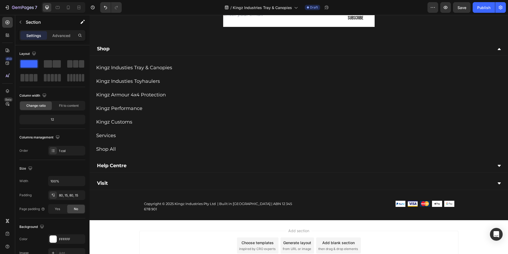
scroll to position [2351, 0]
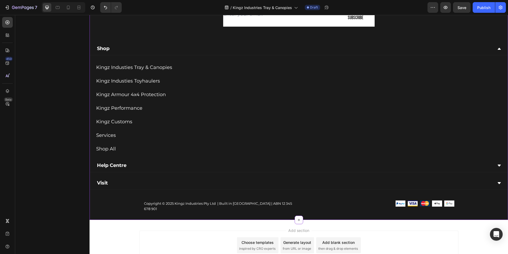
click at [498, 48] on icon at bounding box center [500, 49] width 4 height 4
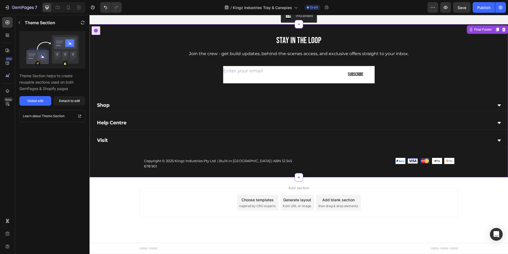
scroll to position [2290, 0]
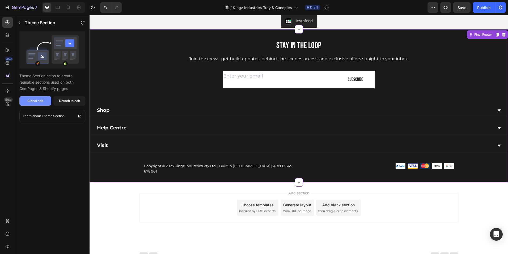
click at [44, 101] on button "Global edit" at bounding box center [35, 101] width 32 height 10
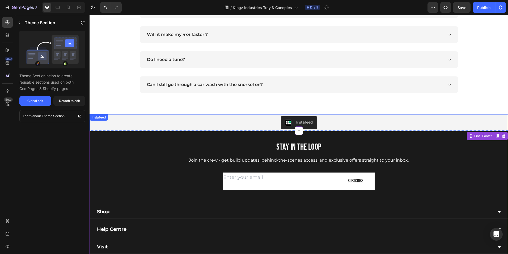
scroll to position [2182, 0]
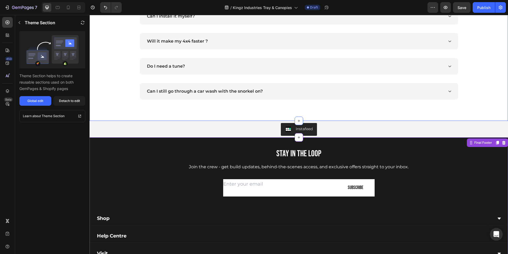
click at [123, 90] on div "FREQUENTLY ASKED QUESTIONS Heading Are they noisey? If I call and say I’ve got …" at bounding box center [299, 15] width 411 height 167
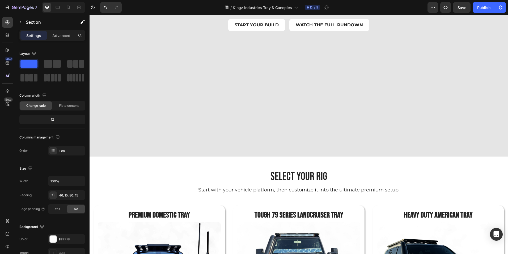
scroll to position [0, 0]
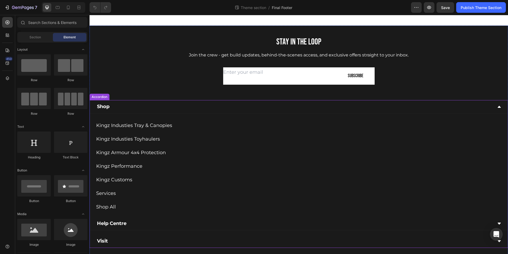
click at [160, 106] on div "Shop" at bounding box center [294, 106] width 397 height 9
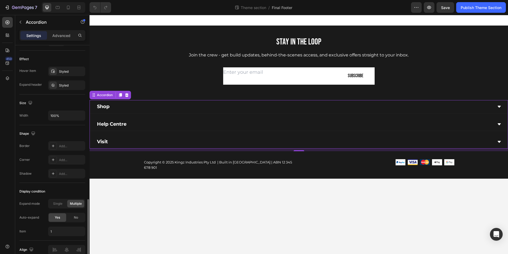
scroll to position [297, 0]
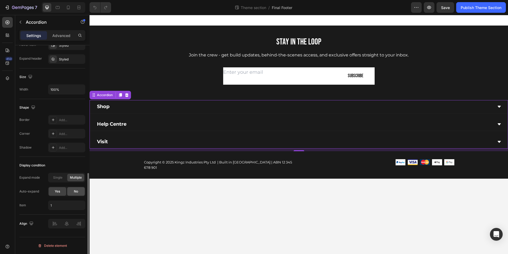
click at [72, 191] on div "No" at bounding box center [76, 191] width 18 height 9
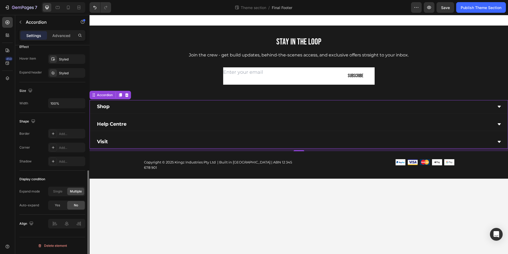
scroll to position [283, 0]
click at [62, 122] on div "Shape" at bounding box center [52, 121] width 66 height 9
click at [463, 8] on div "Publish Theme Section" at bounding box center [481, 8] width 41 height 6
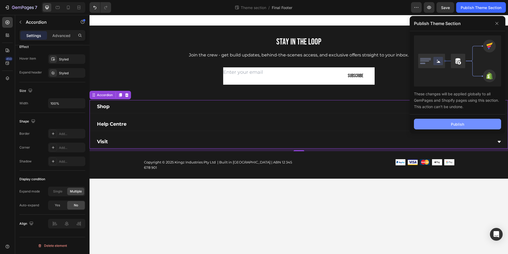
click at [461, 122] on div "Publish" at bounding box center [457, 124] width 13 height 6
